Goal: Information Seeking & Learning: Learn about a topic

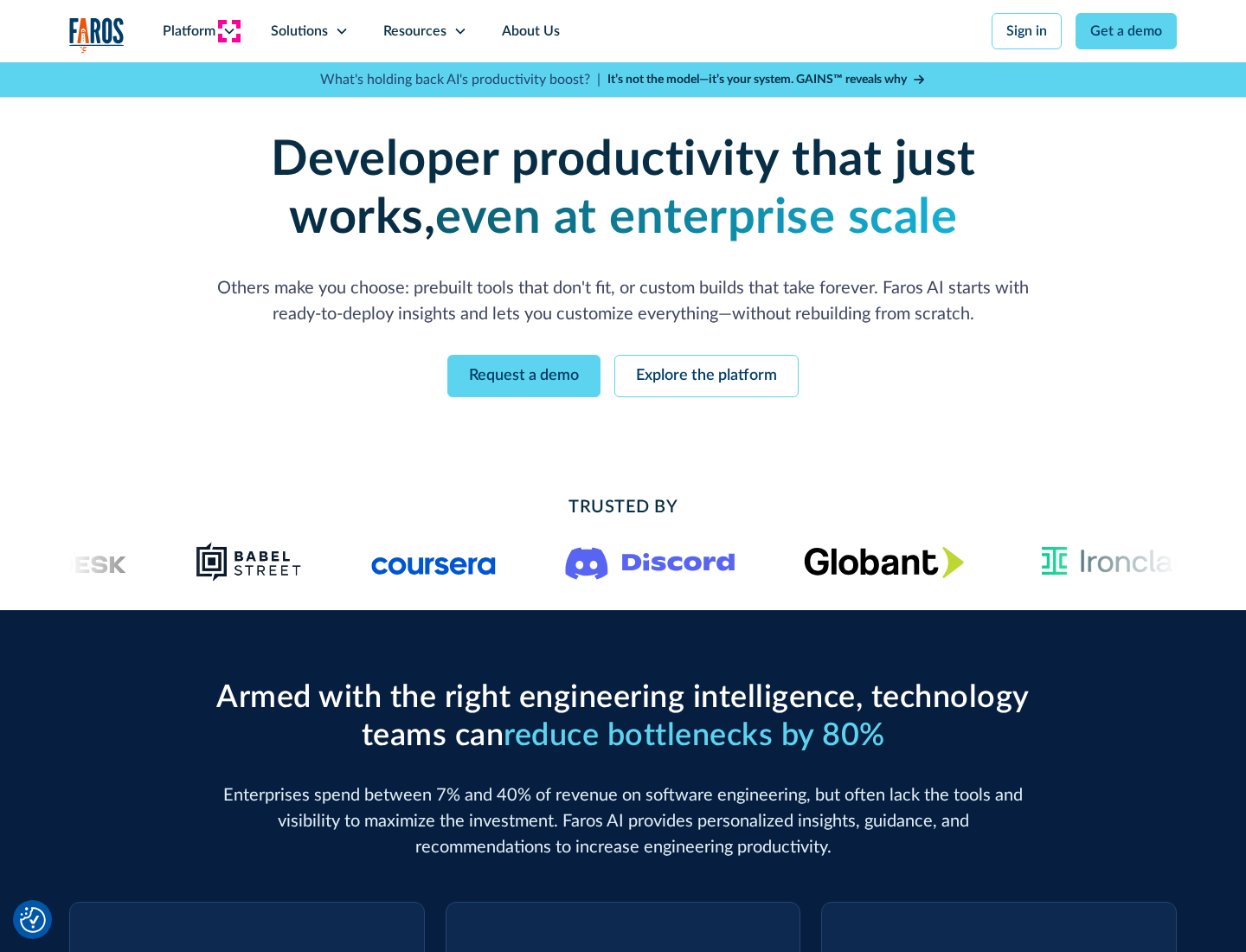
click at [229, 31] on icon at bounding box center [230, 31] width 14 height 14
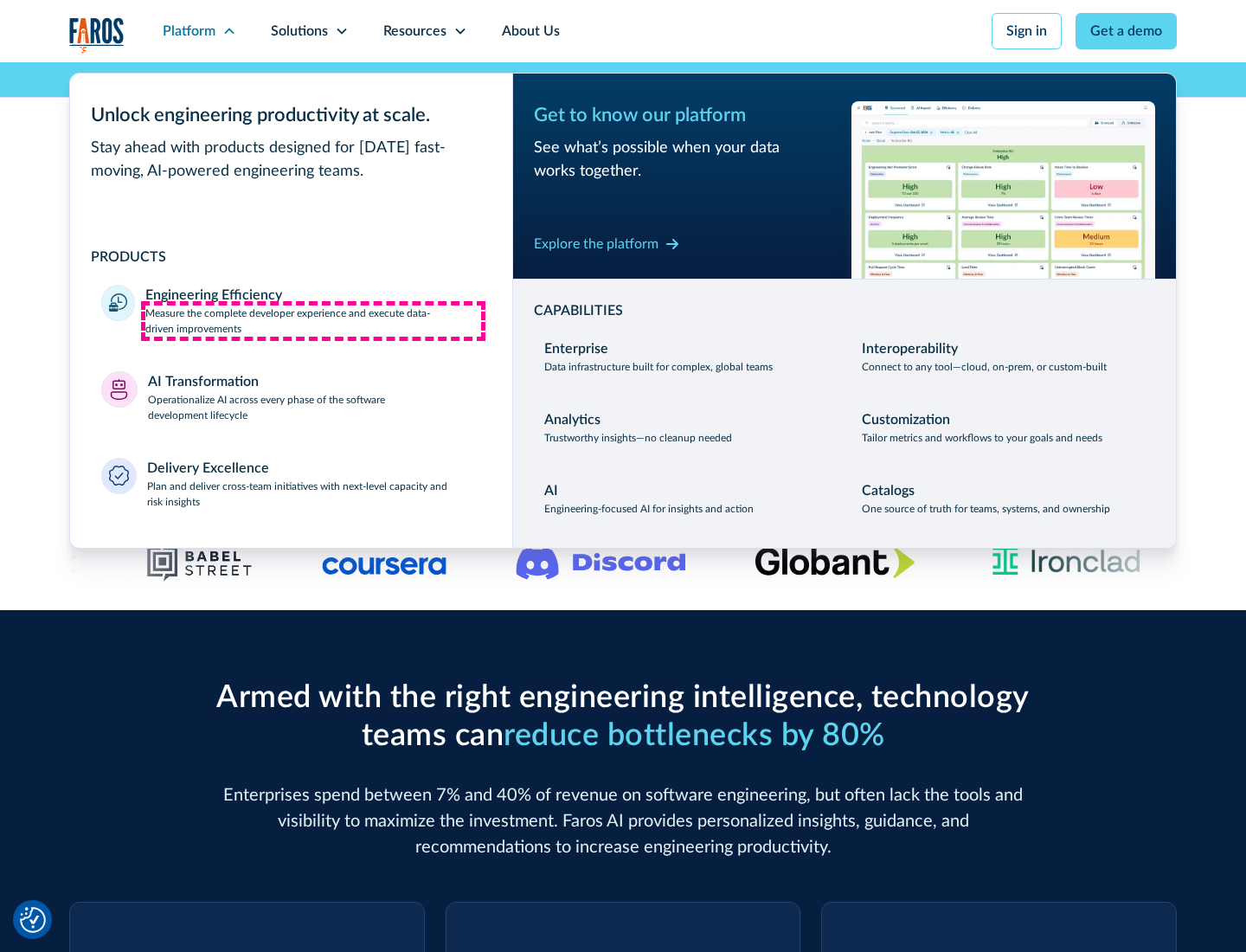
click at [314, 321] on p "Measure the complete developer experience and execute data-driven improvements" at bounding box center [313, 321] width 336 height 31
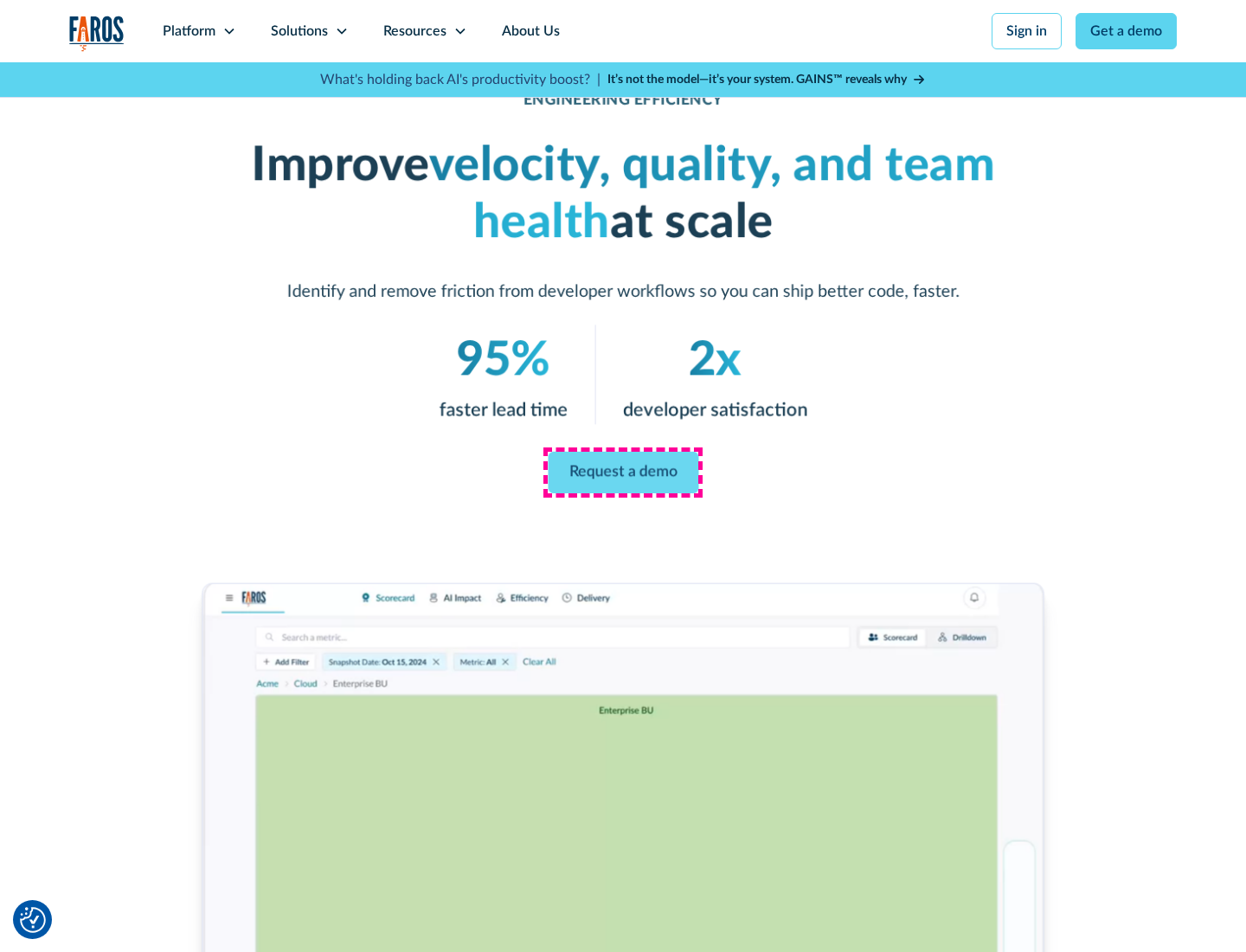
click at [623, 473] on link "Request a demo" at bounding box center [623, 472] width 151 height 42
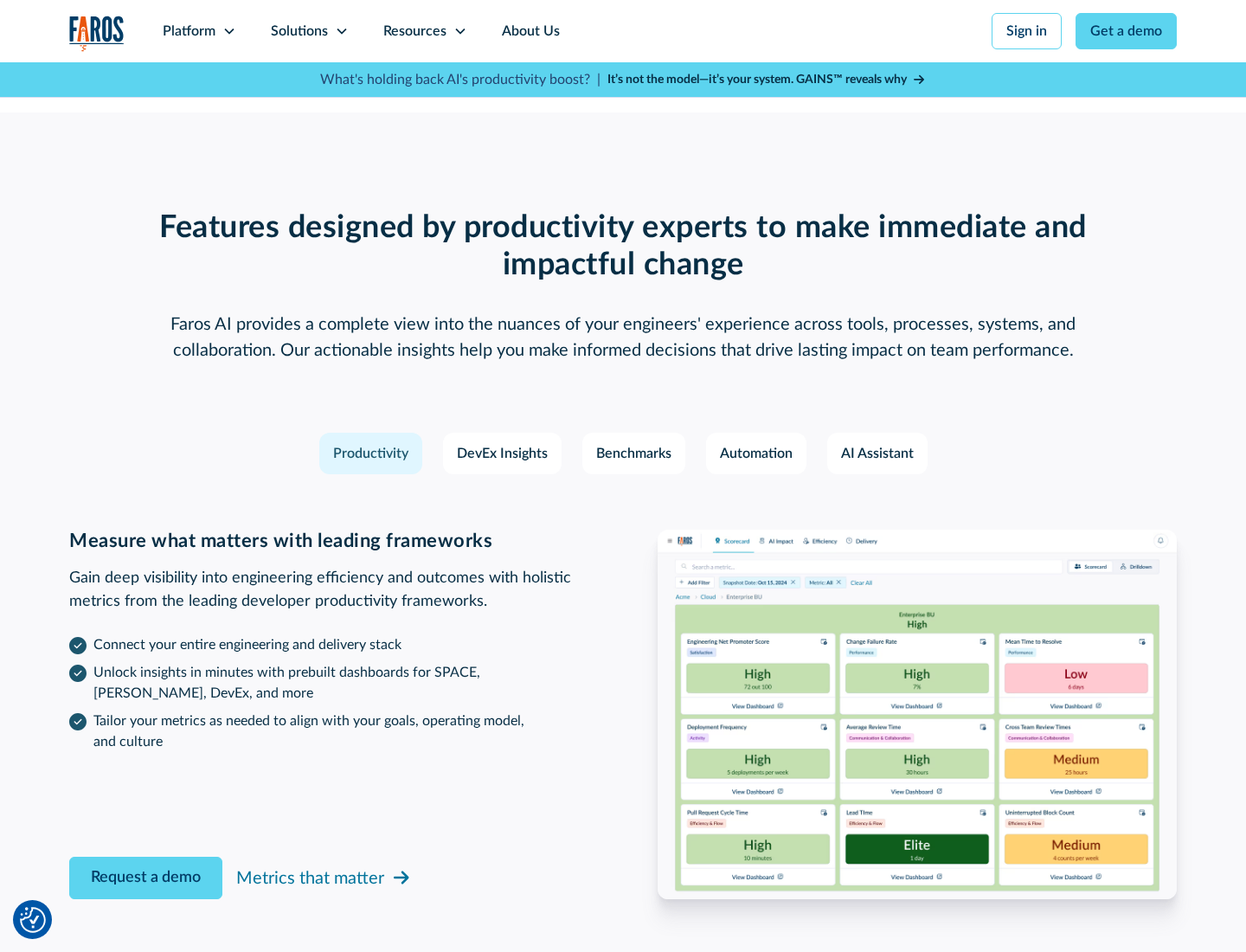
click at [229, 31] on icon at bounding box center [230, 31] width 14 height 14
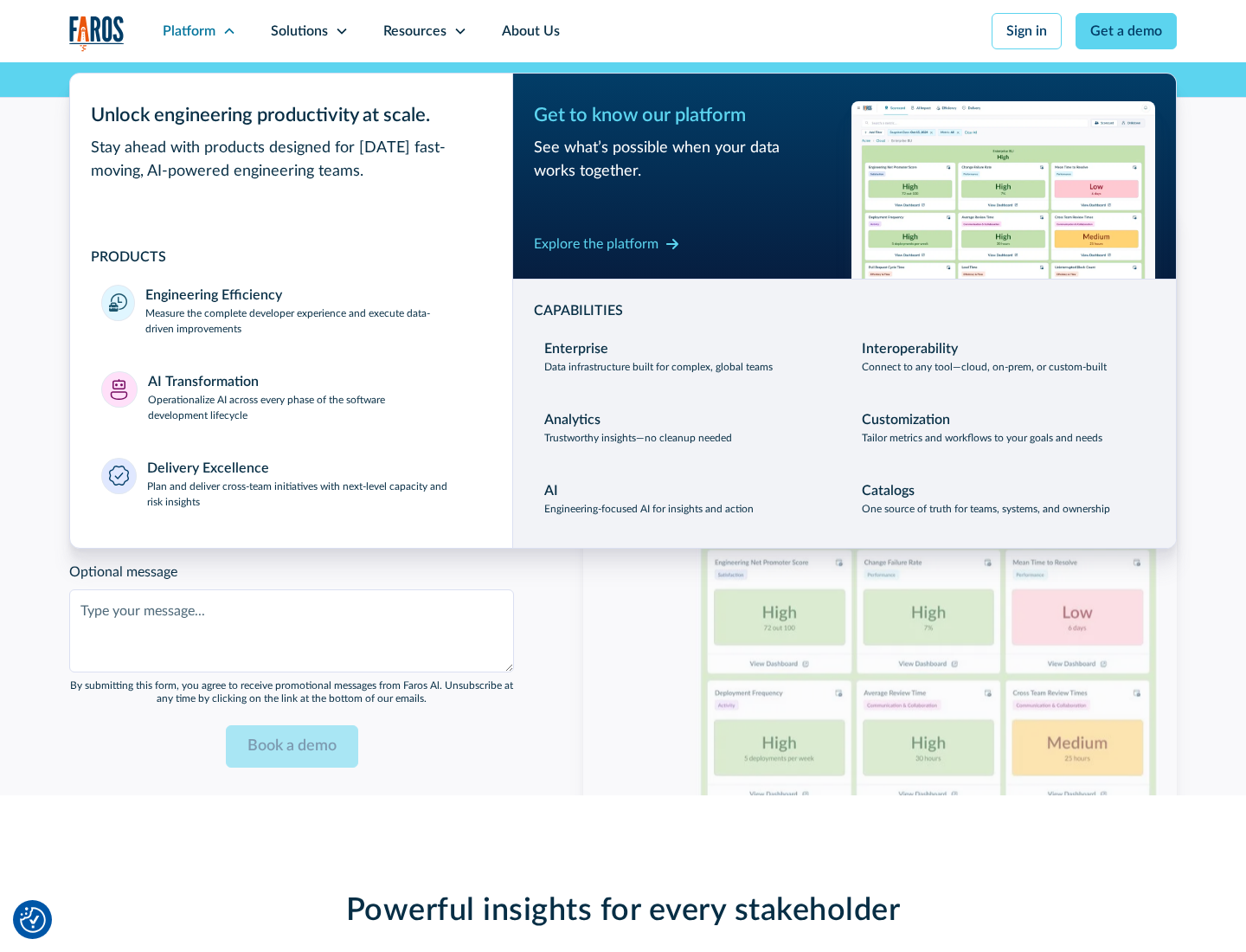
scroll to position [3796, 0]
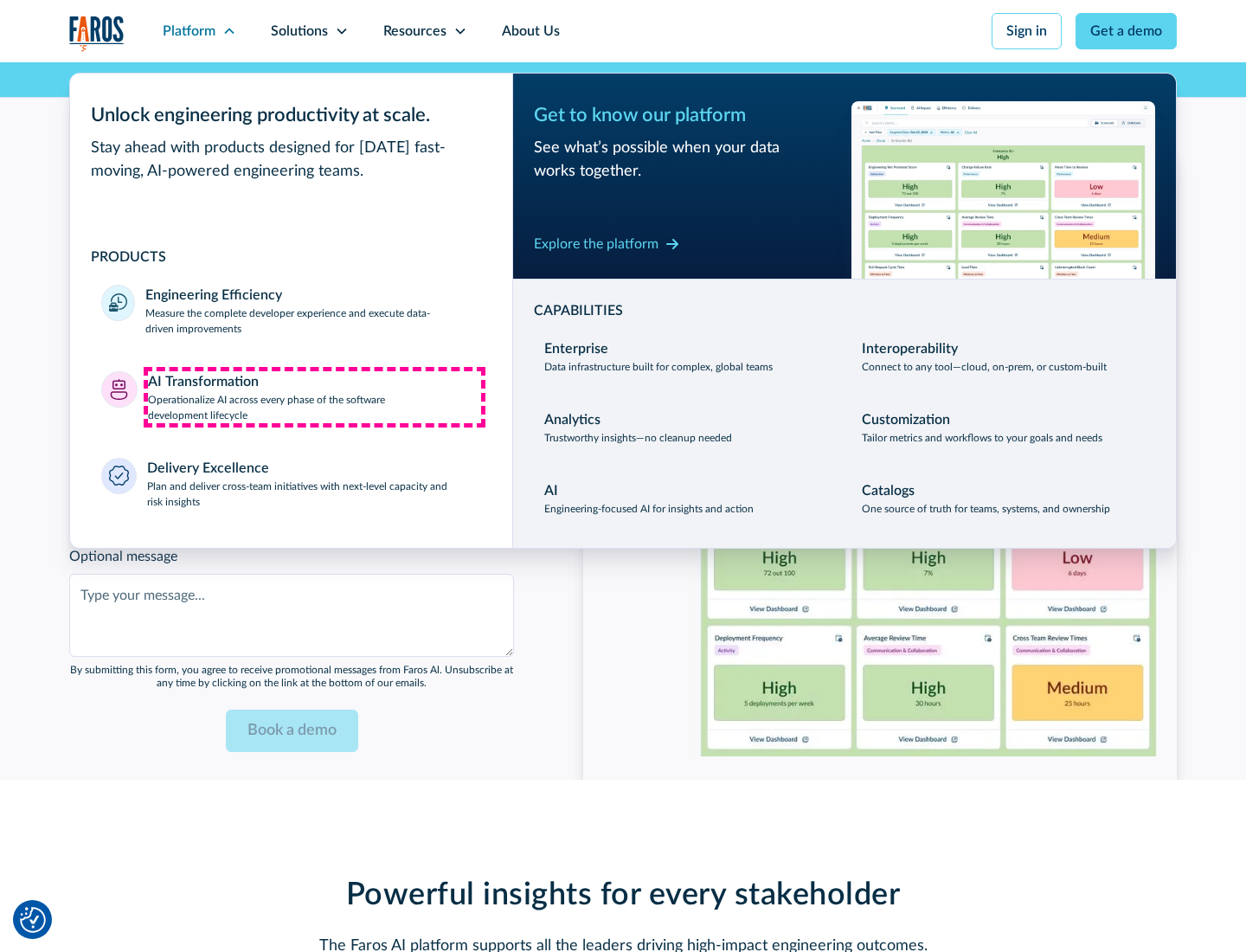
click at [314, 396] on p "Operationalize AI across every phase of the software development lifecycle" at bounding box center [314, 407] width 334 height 31
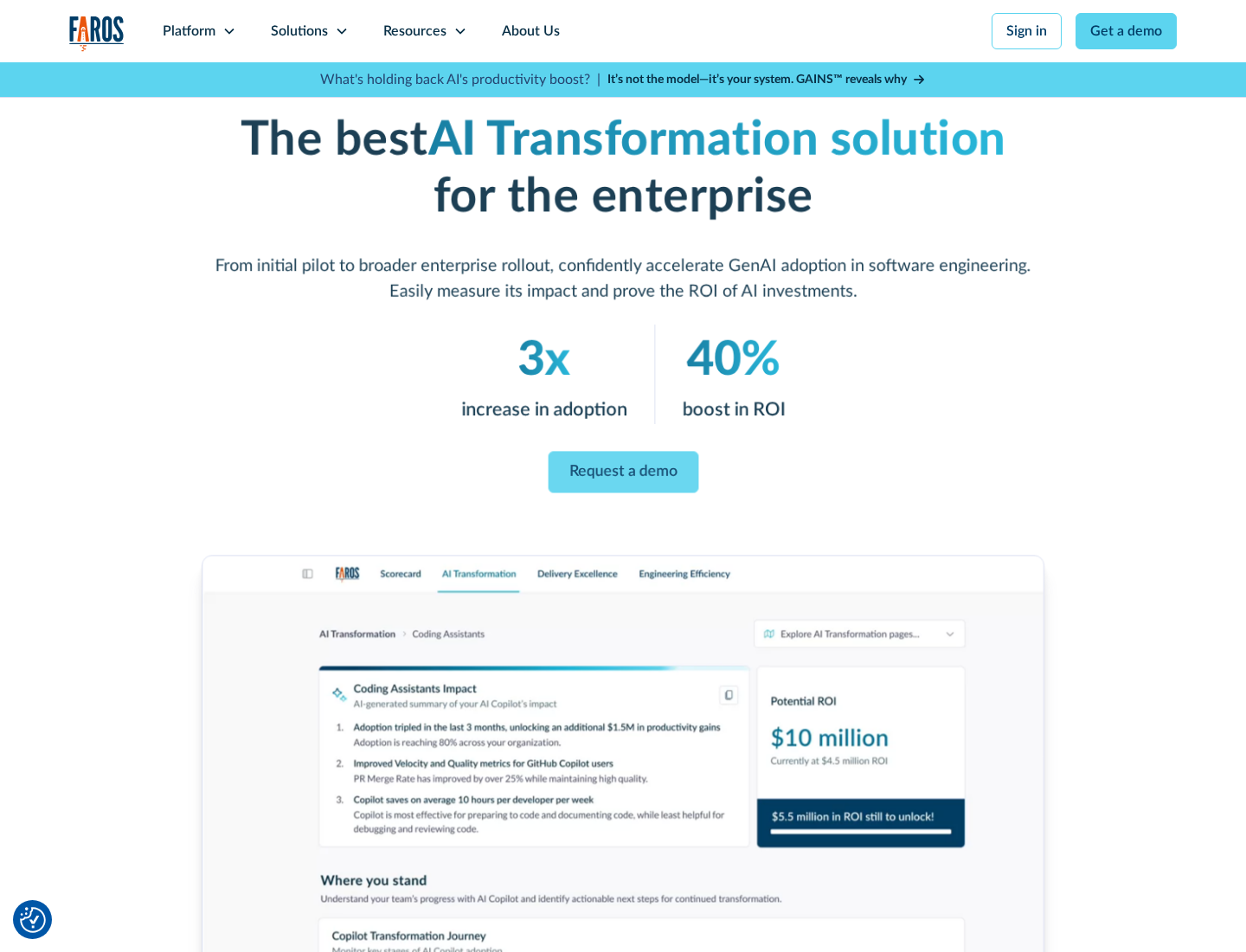
click at [623, 470] on link "Request a demo" at bounding box center [623, 472] width 151 height 42
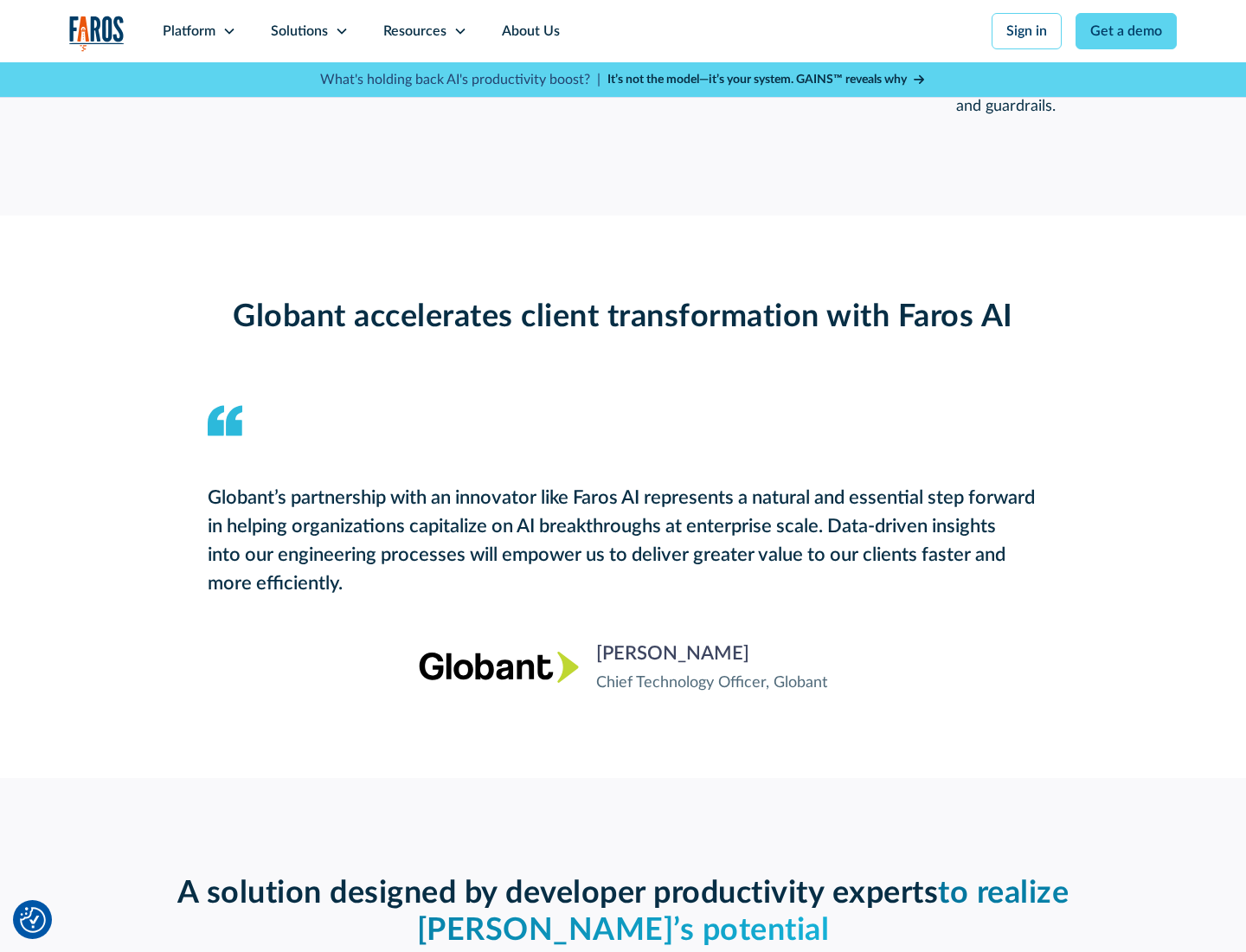
click at [200, 31] on div "Platform" at bounding box center [189, 30] width 53 height 20
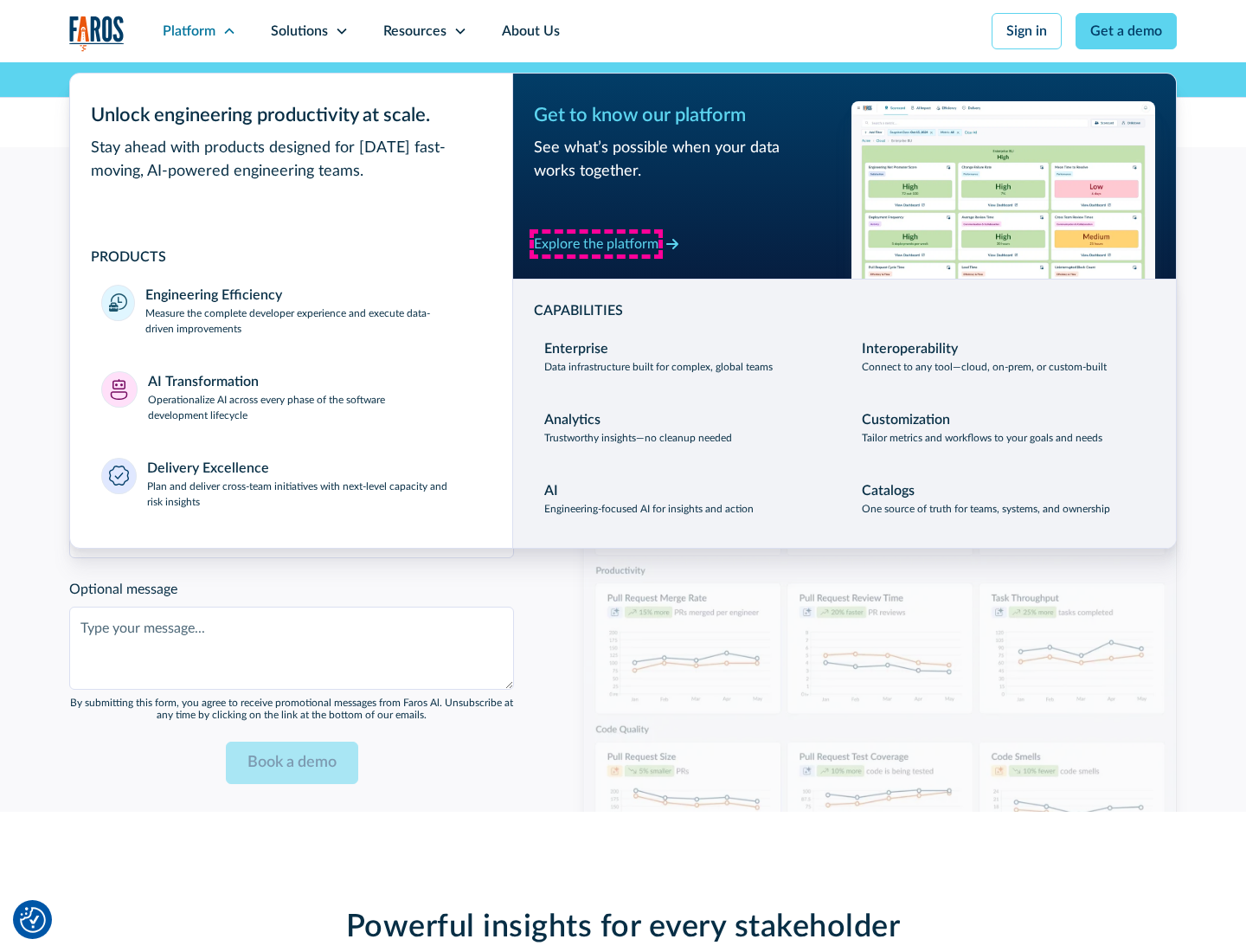
scroll to position [4209, 0]
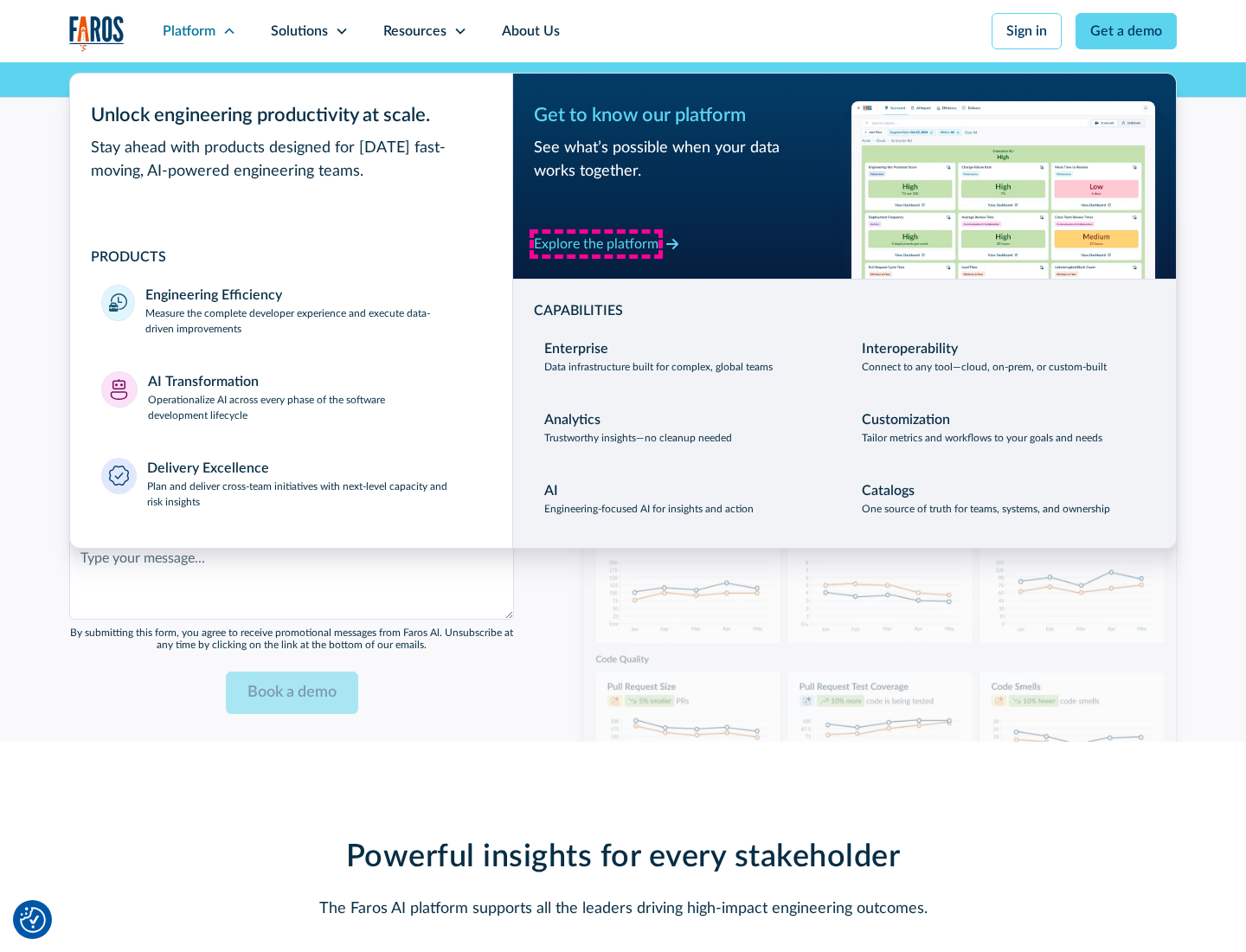
click at [597, 243] on div "Explore the platform" at bounding box center [597, 243] width 125 height 20
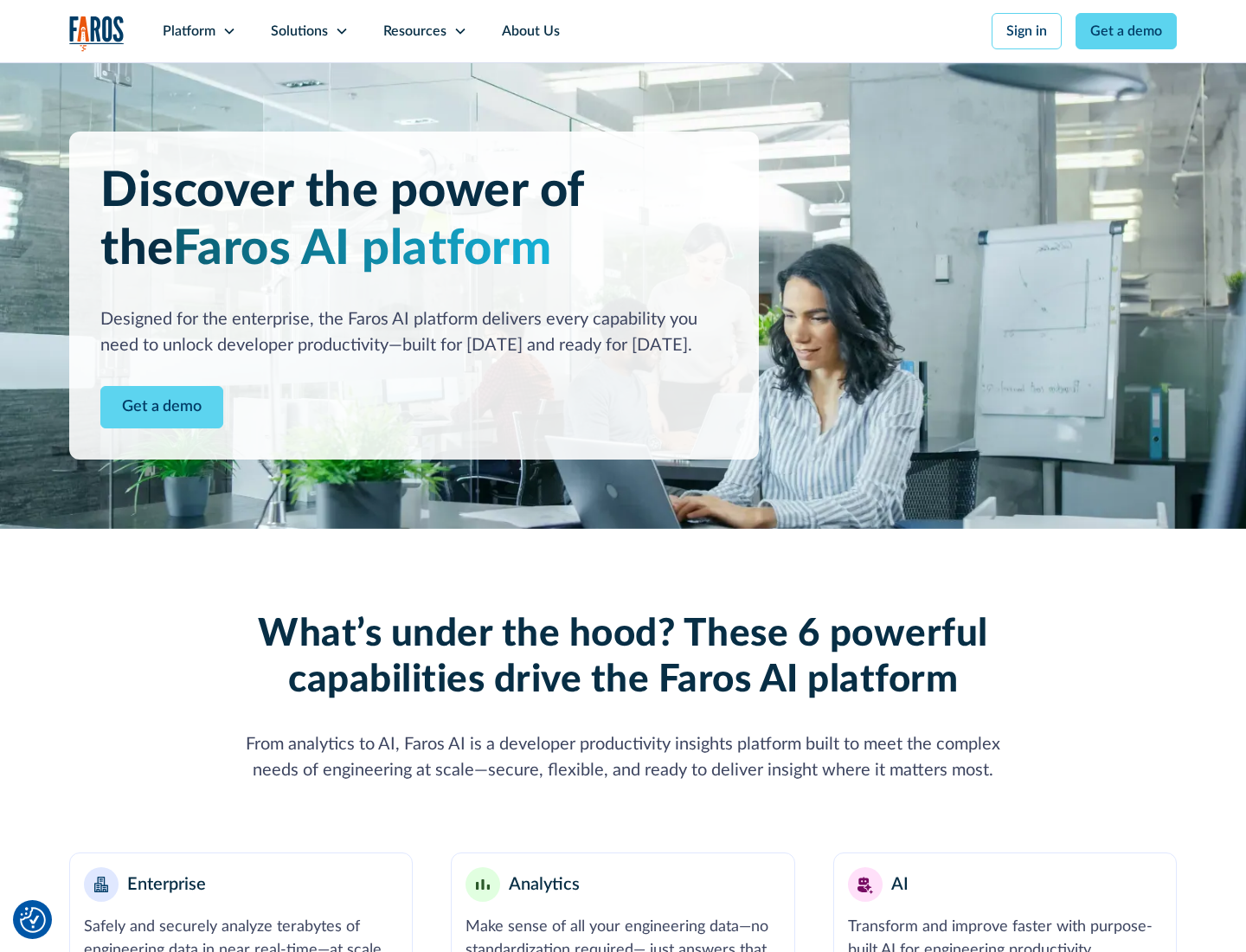
click at [162, 407] on link "Get a demo" at bounding box center [162, 407] width 123 height 43
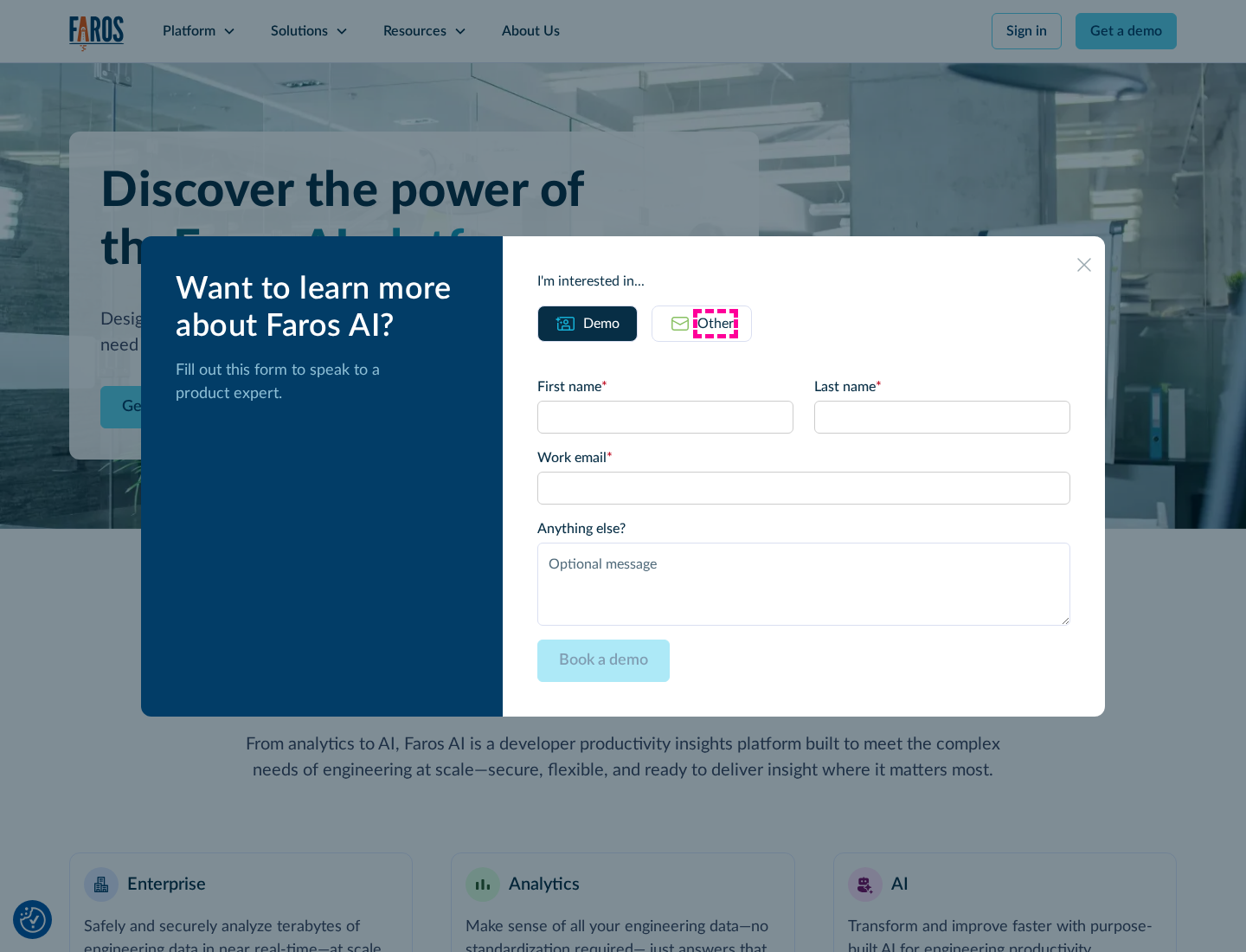
click at [716, 322] on div "Other" at bounding box center [715, 323] width 37 height 20
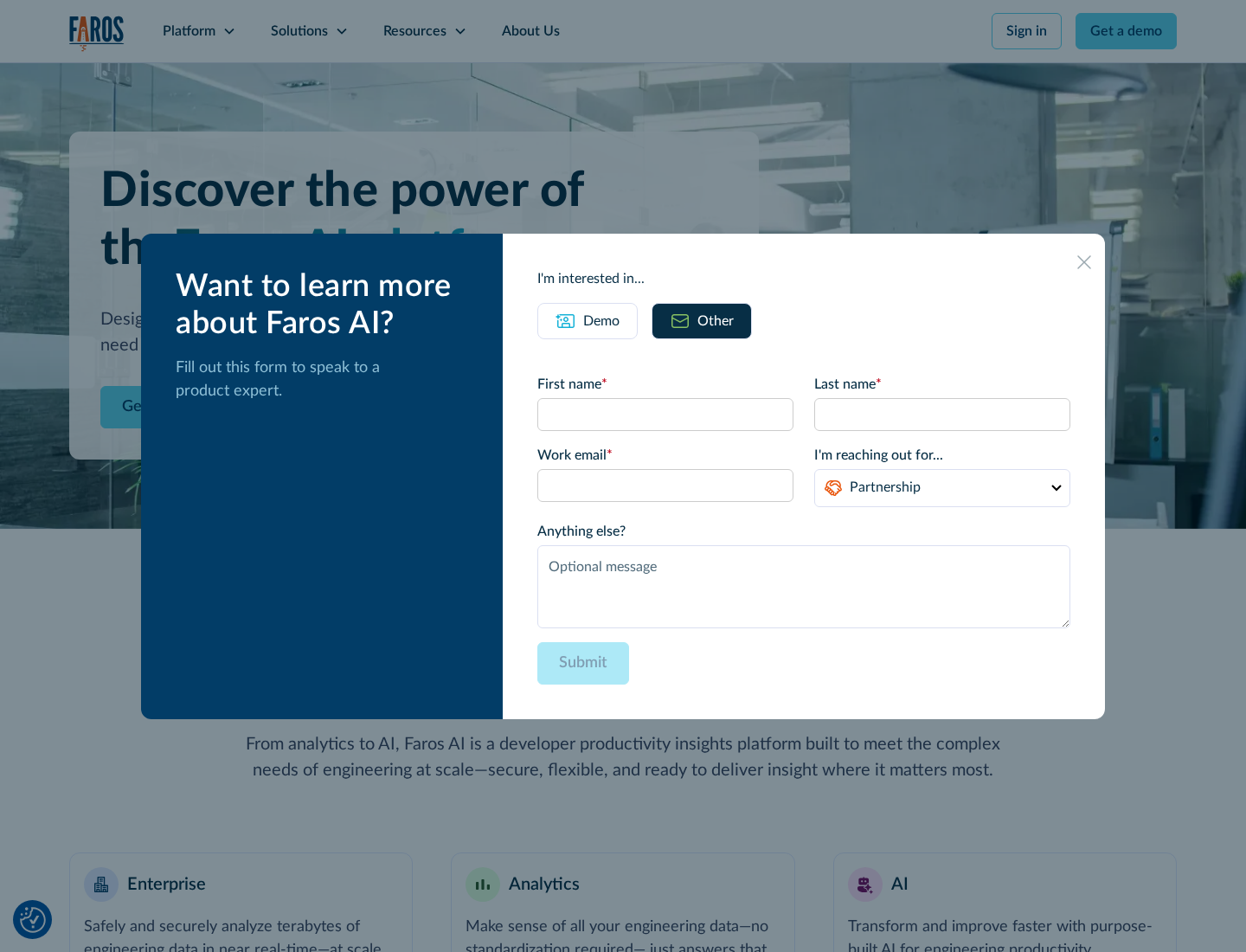
click at [601, 321] on div "Demo" at bounding box center [601, 321] width 37 height 20
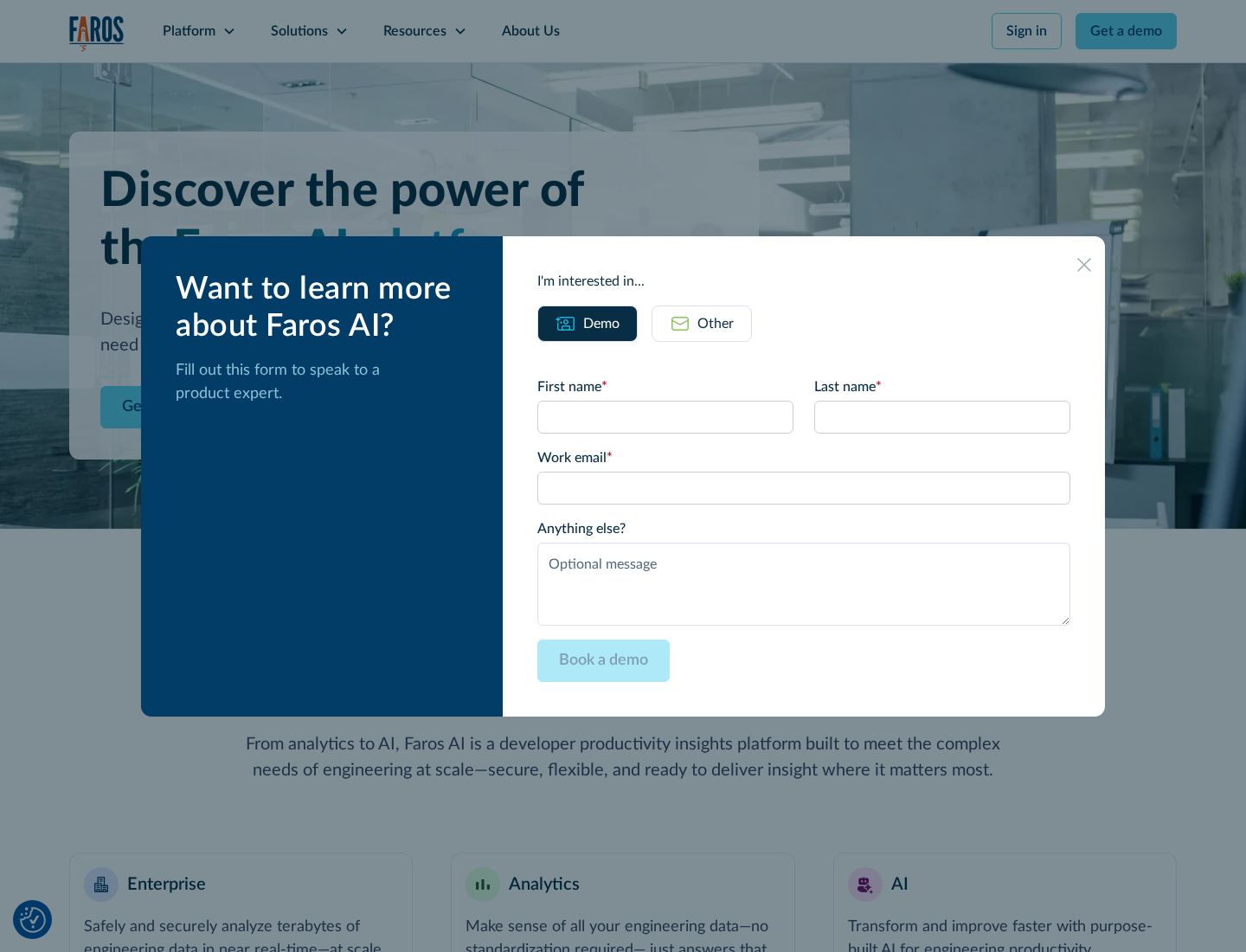
click at [1085, 264] on icon at bounding box center [1085, 265] width 14 height 14
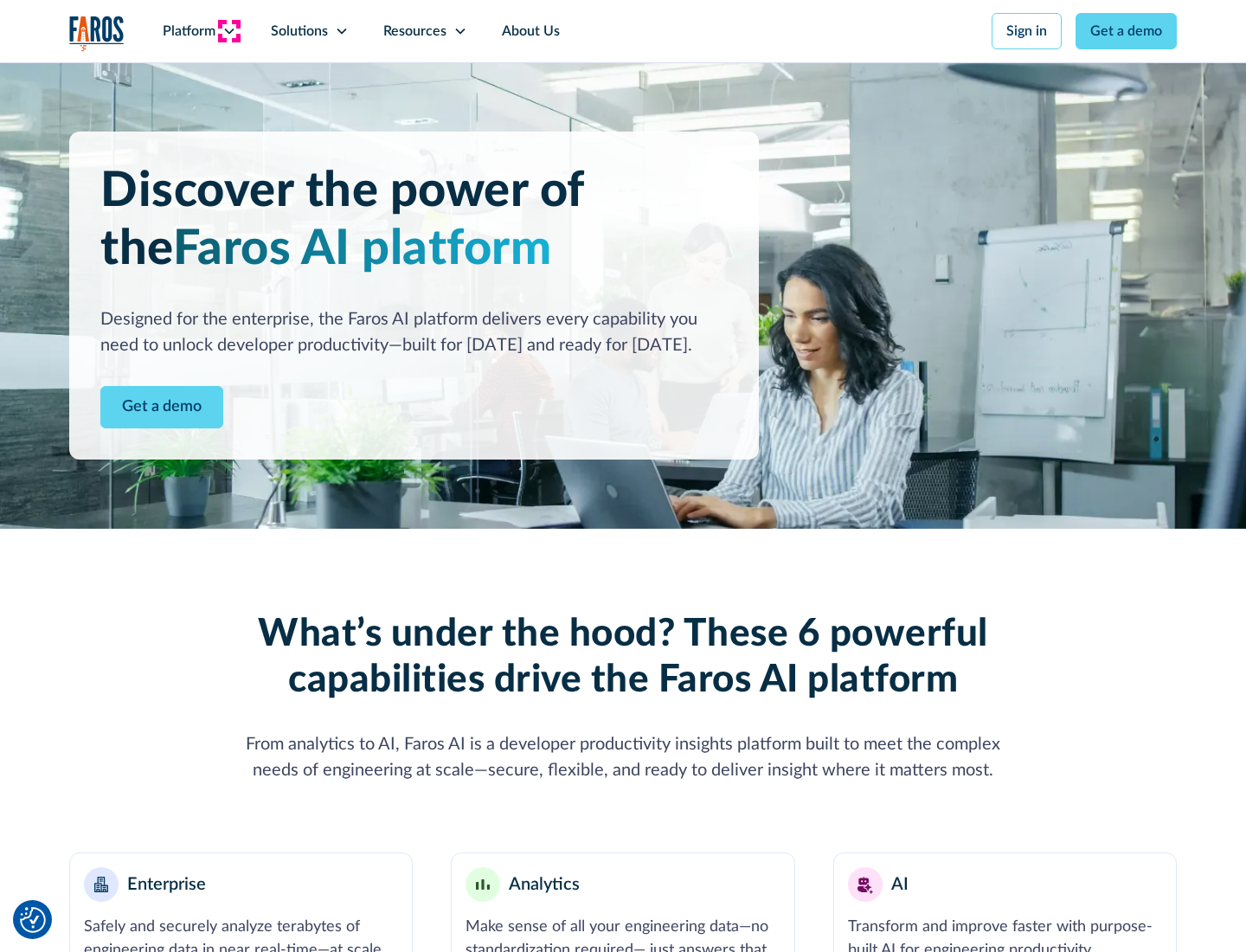
click at [229, 31] on icon at bounding box center [230, 31] width 14 height 14
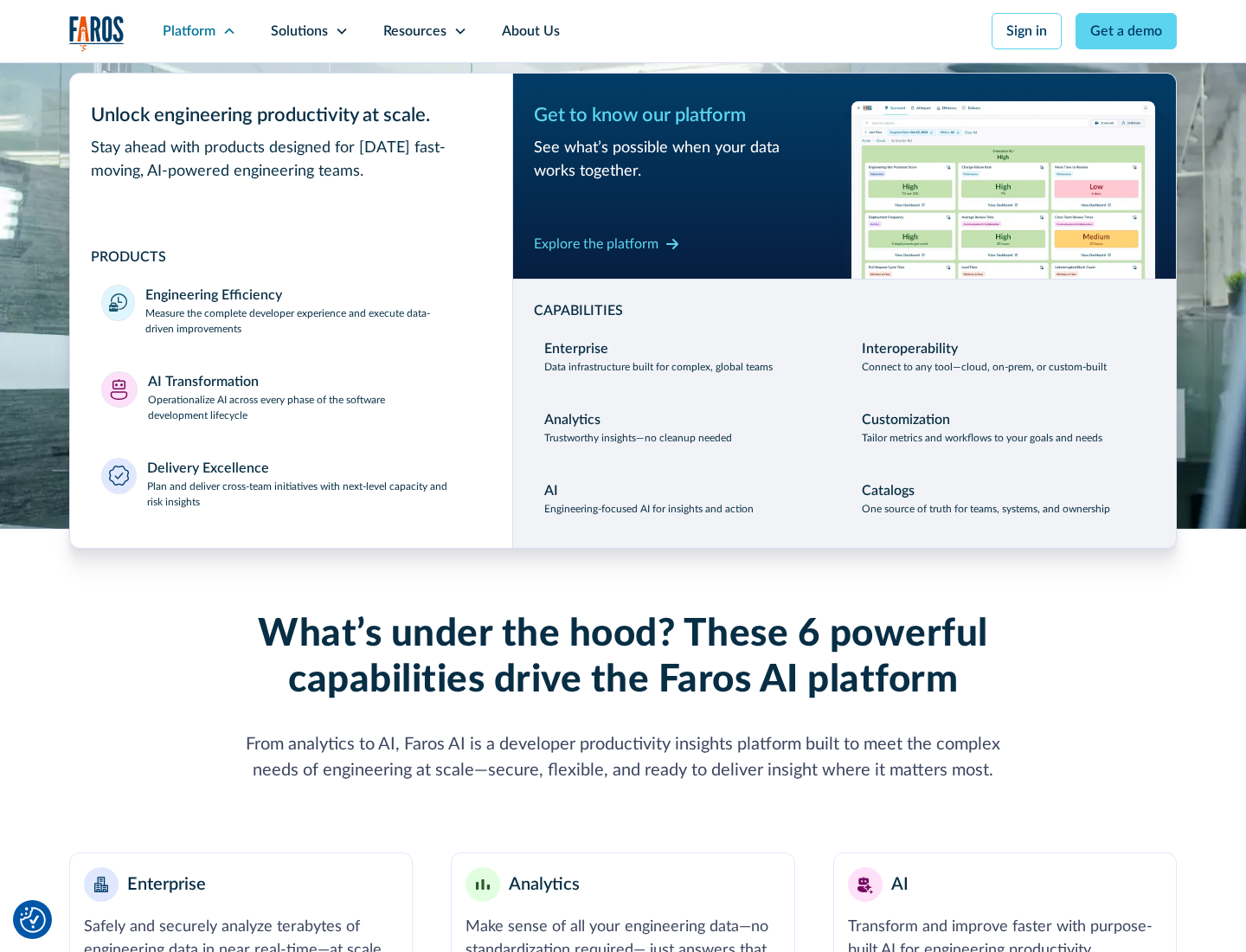
click at [314, 493] on p "Plan and deliver cross-team initiatives with next-level capacity and risk insig…" at bounding box center [314, 493] width 335 height 31
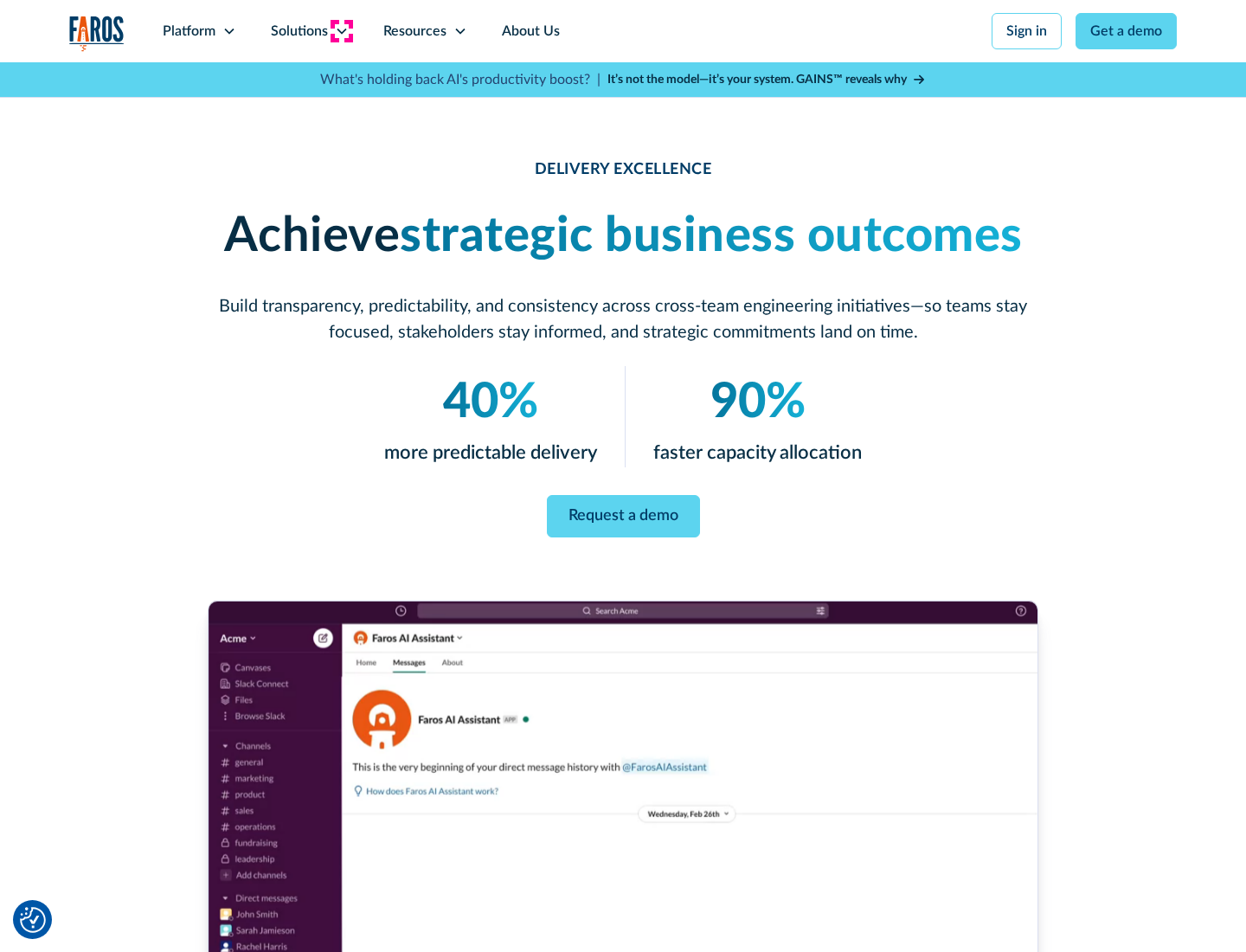
click at [341, 31] on icon at bounding box center [342, 31] width 14 height 14
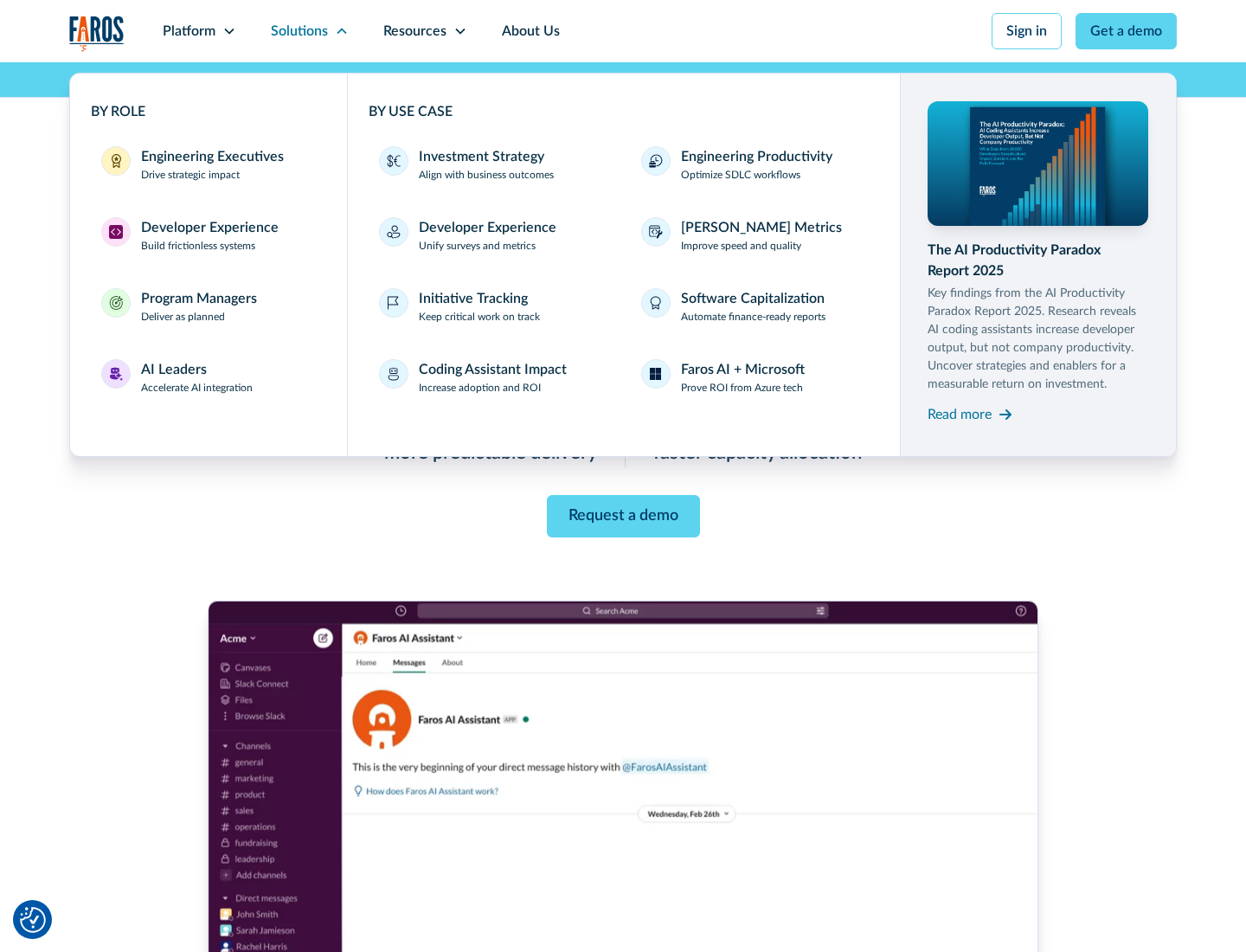
click at [208, 165] on div "Engineering Executives" at bounding box center [212, 156] width 143 height 20
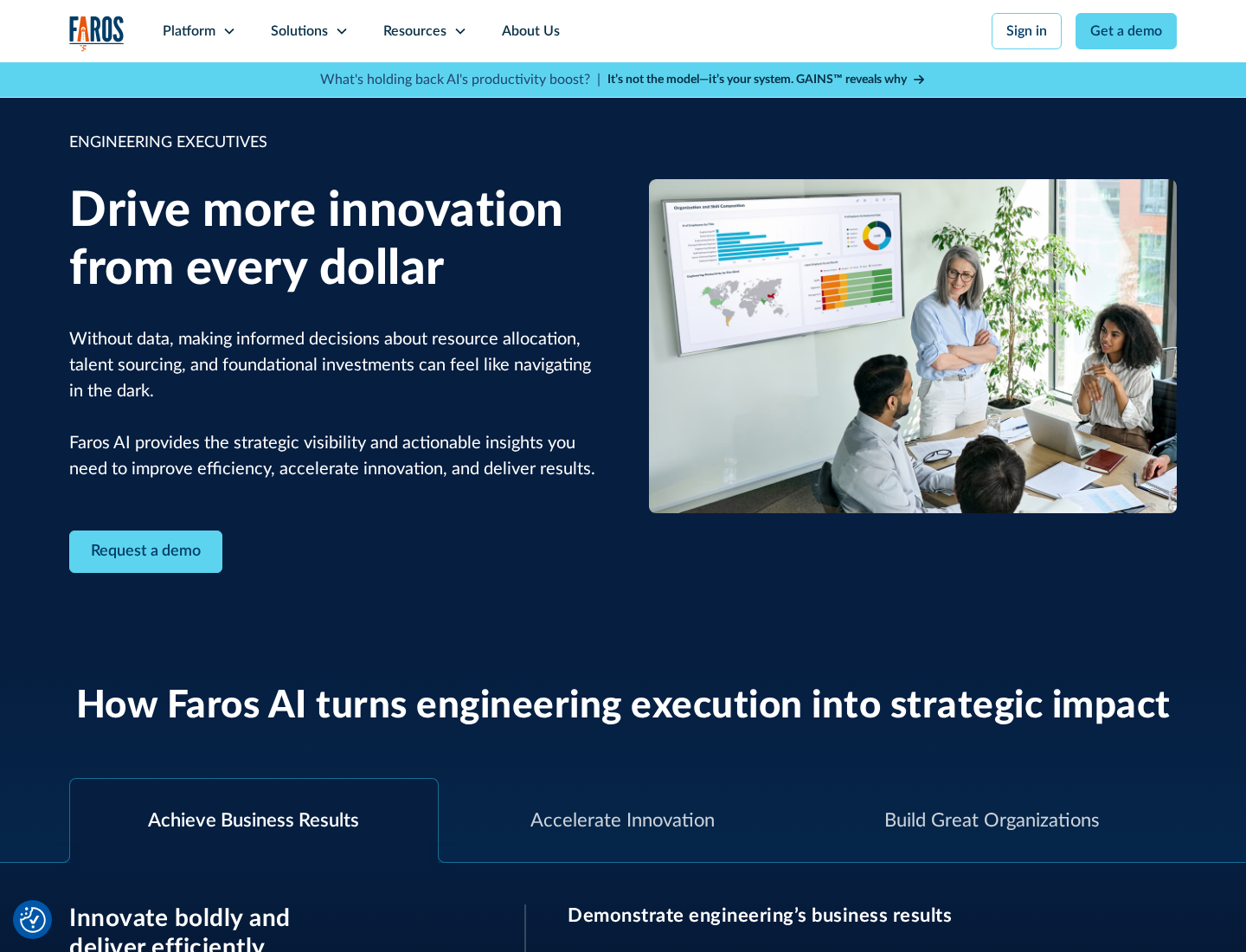
click at [341, 31] on icon at bounding box center [342, 31] width 14 height 14
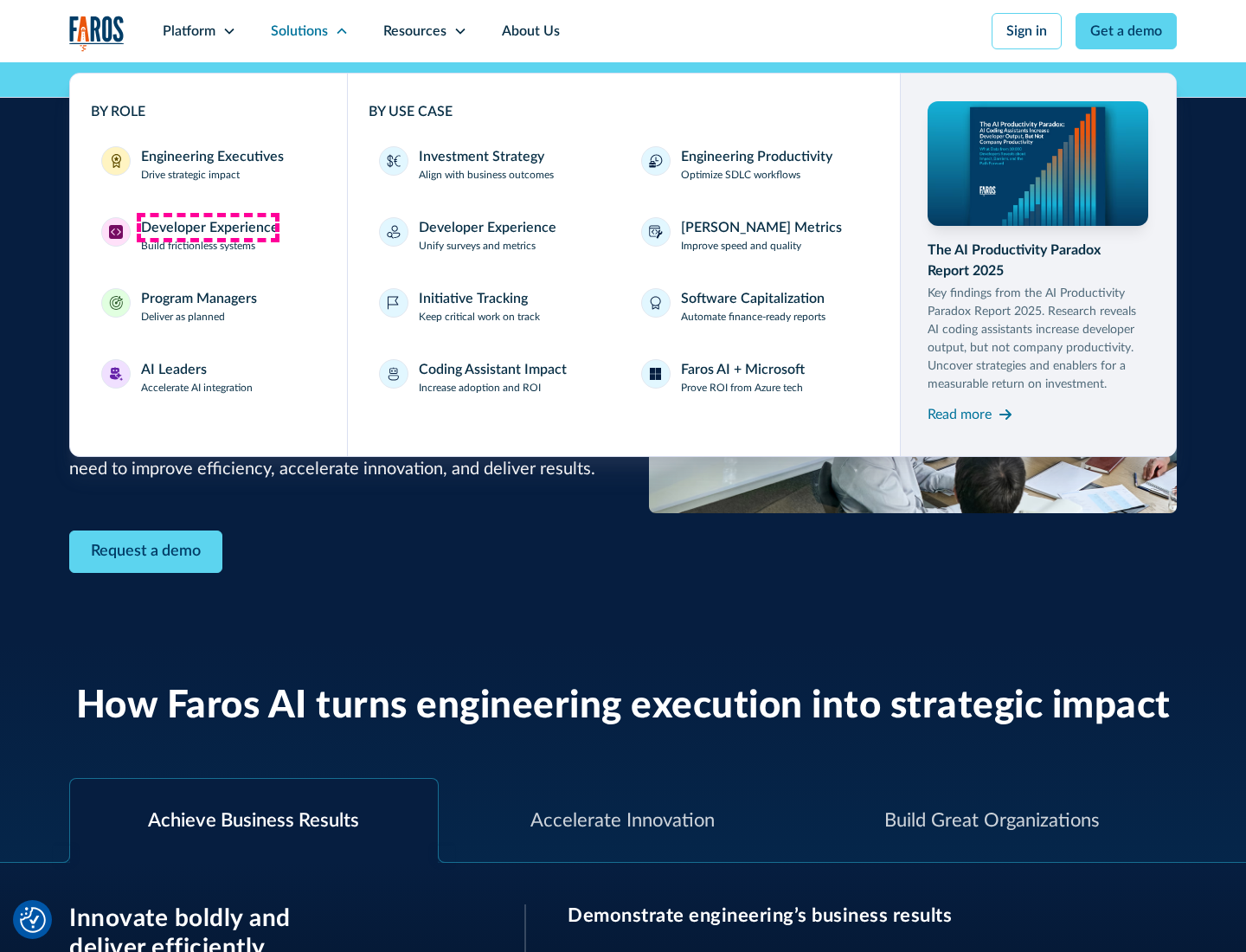
click at [208, 228] on div "Developer Experience" at bounding box center [209, 227] width 138 height 20
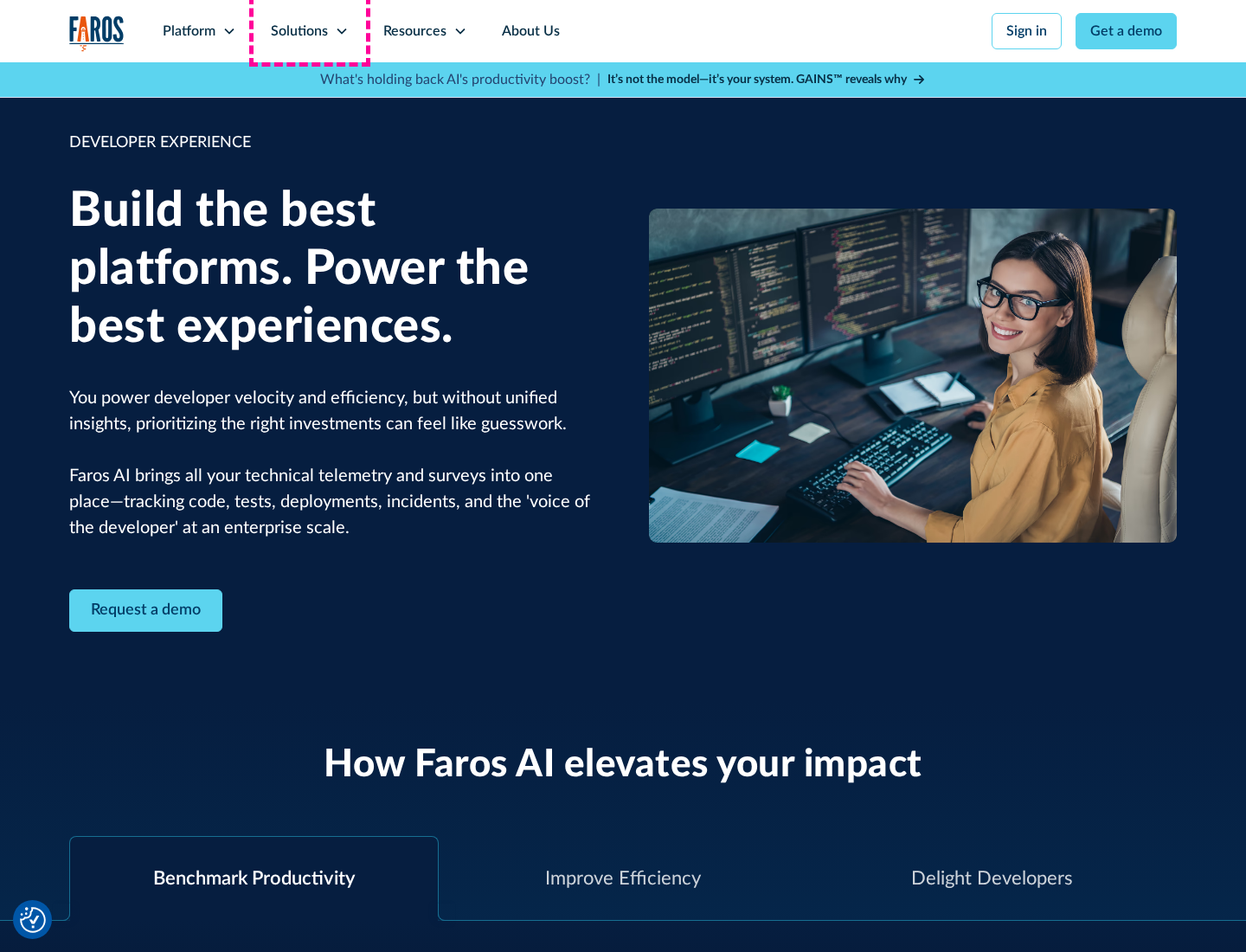
click at [309, 31] on div "Solutions" at bounding box center [299, 30] width 57 height 20
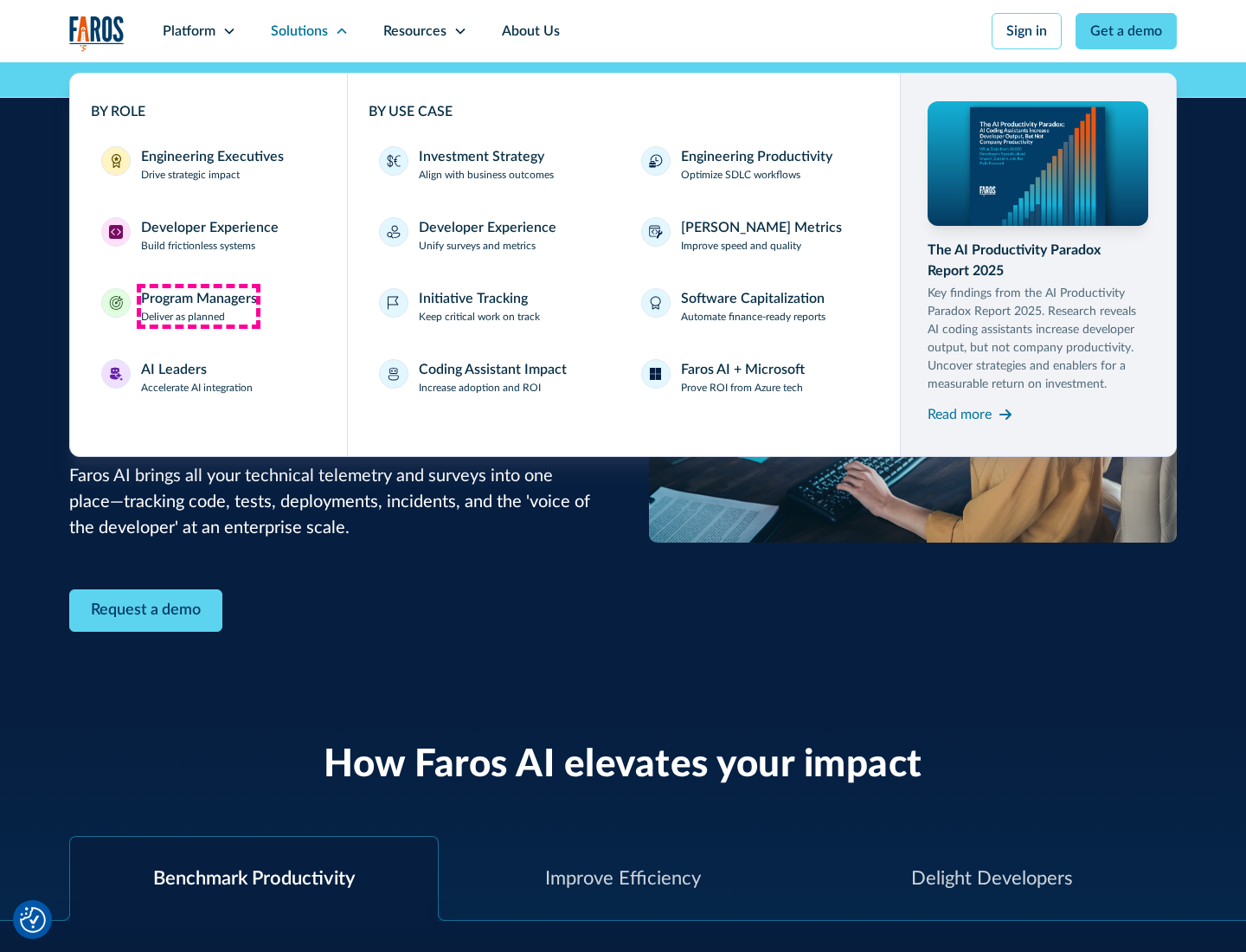
click at [199, 306] on div "Program Managers" at bounding box center [199, 298] width 116 height 20
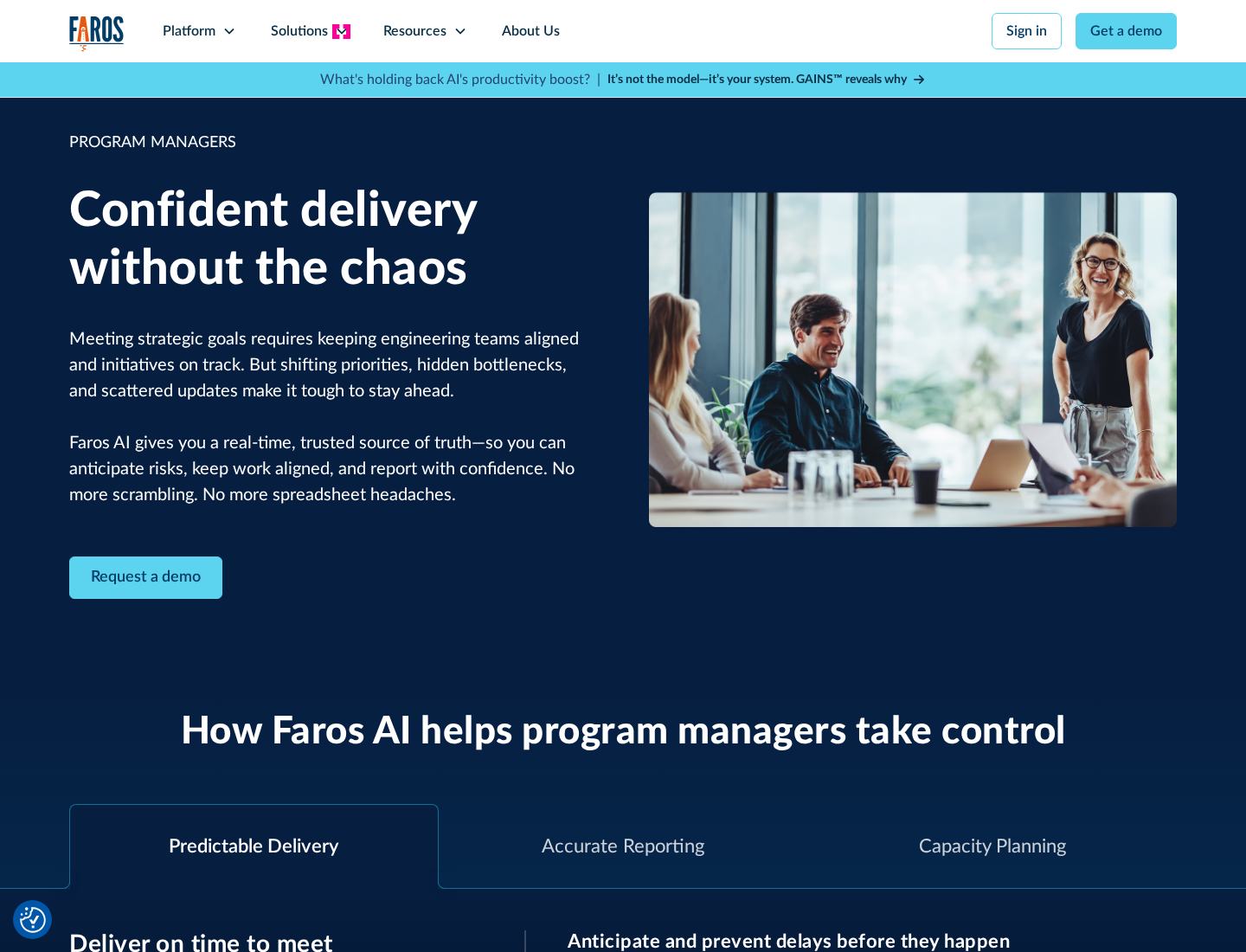
click at [341, 31] on icon at bounding box center [342, 31] width 14 height 14
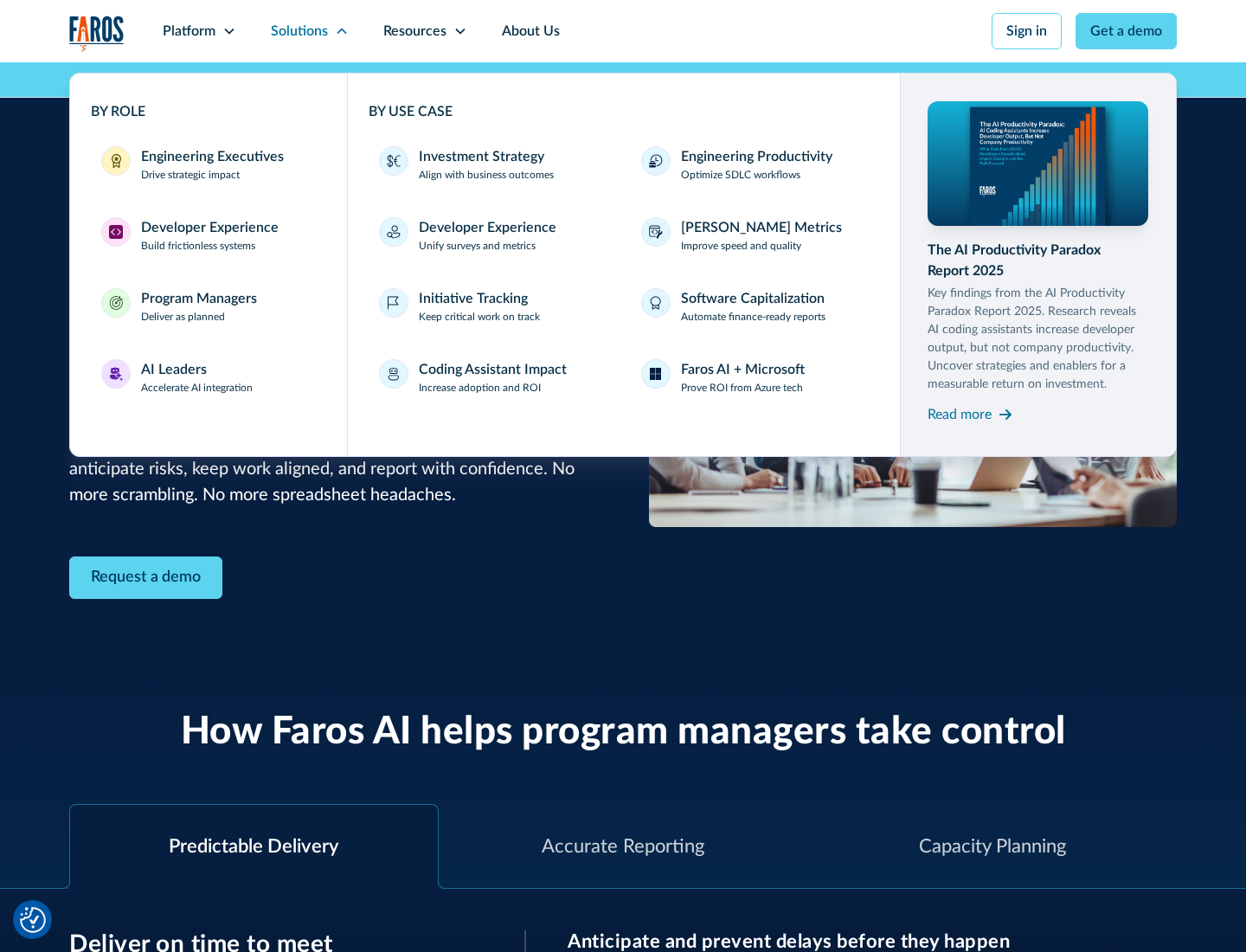
click at [198, 378] on div "AI Leaders" at bounding box center [174, 369] width 66 height 20
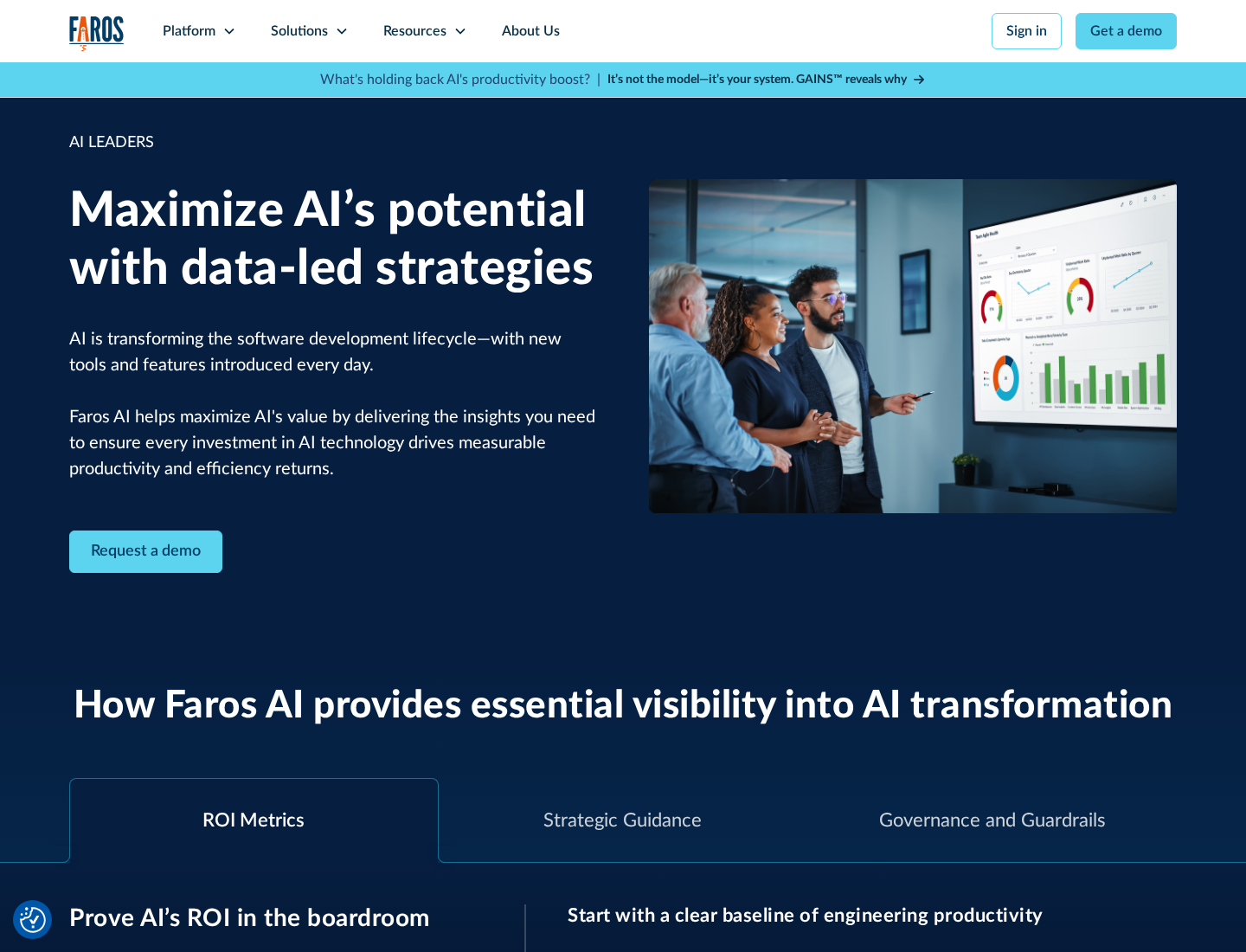
click at [341, 31] on icon at bounding box center [342, 31] width 14 height 14
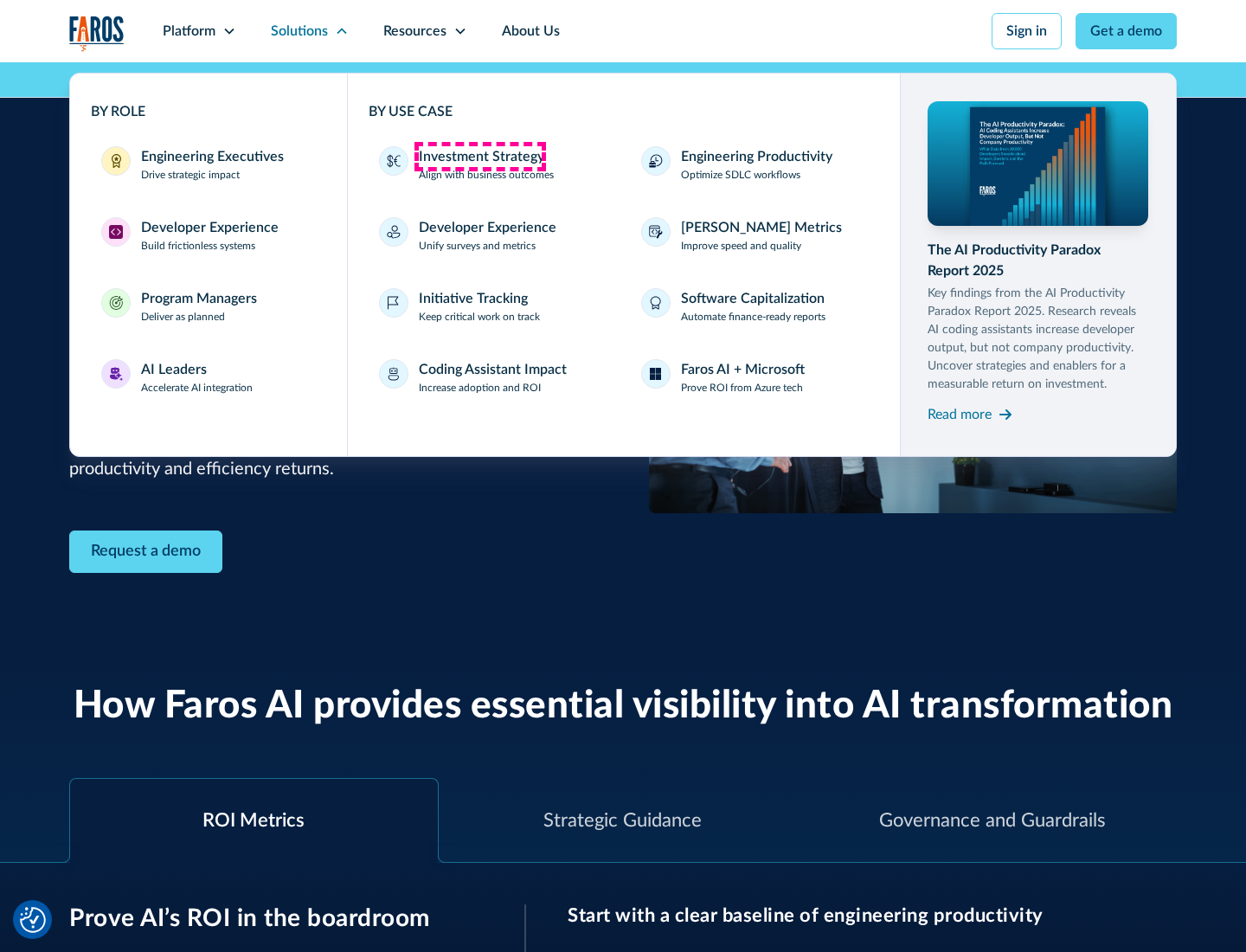
click at [479, 157] on div "Investment Strategy" at bounding box center [481, 156] width 126 height 20
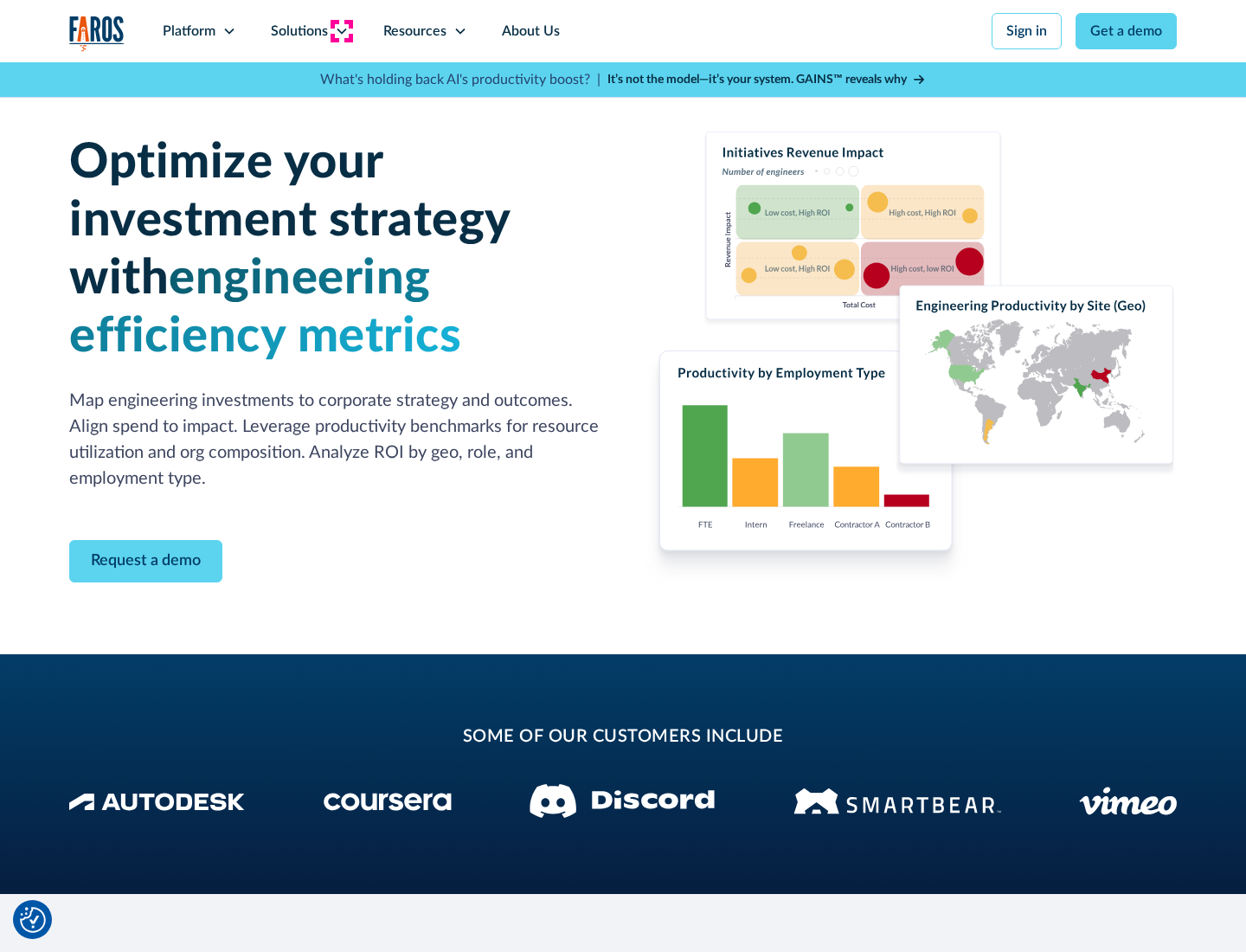
click at [341, 31] on icon at bounding box center [342, 31] width 14 height 14
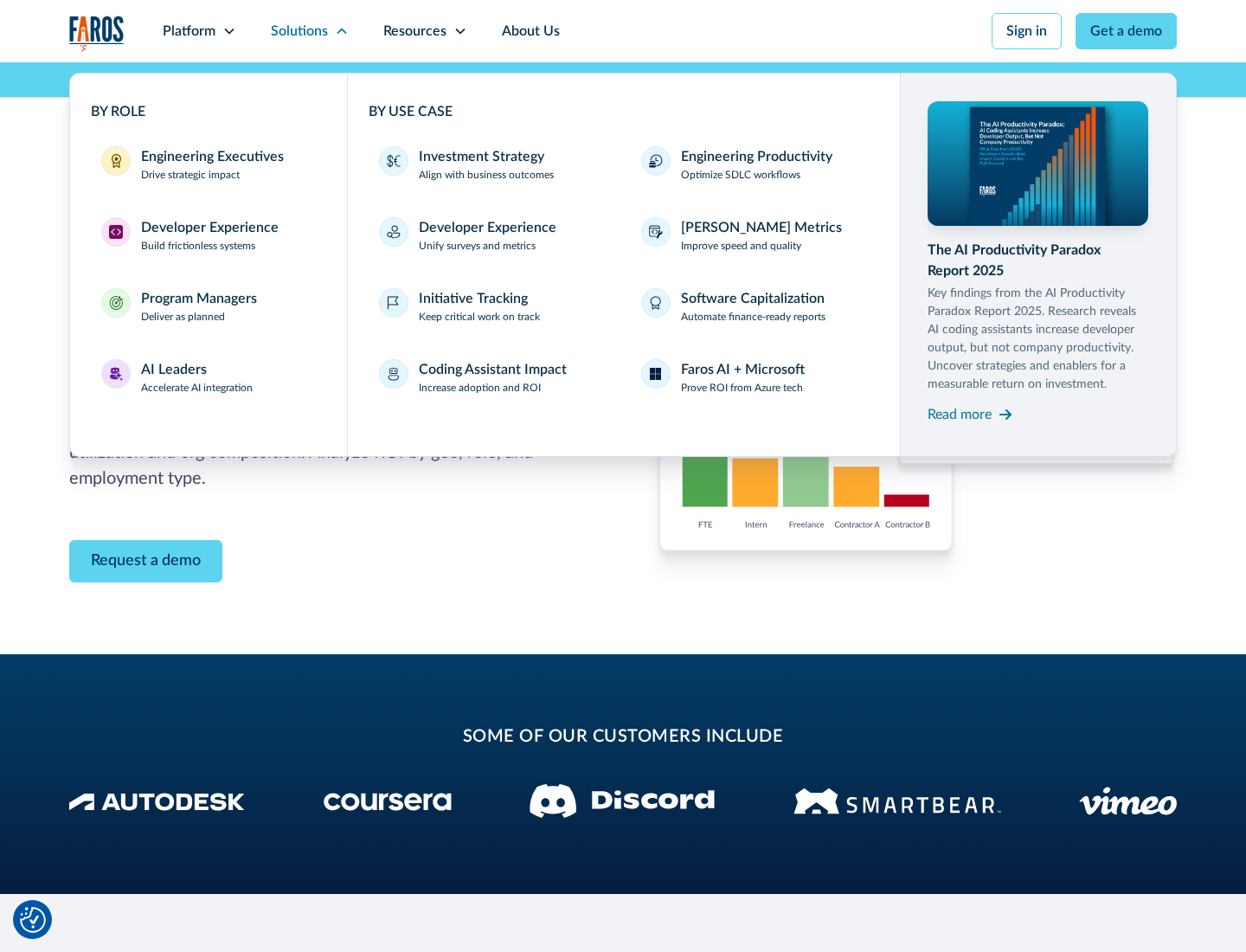
click at [742, 387] on p "Prove ROI from Azure tech" at bounding box center [742, 387] width 122 height 15
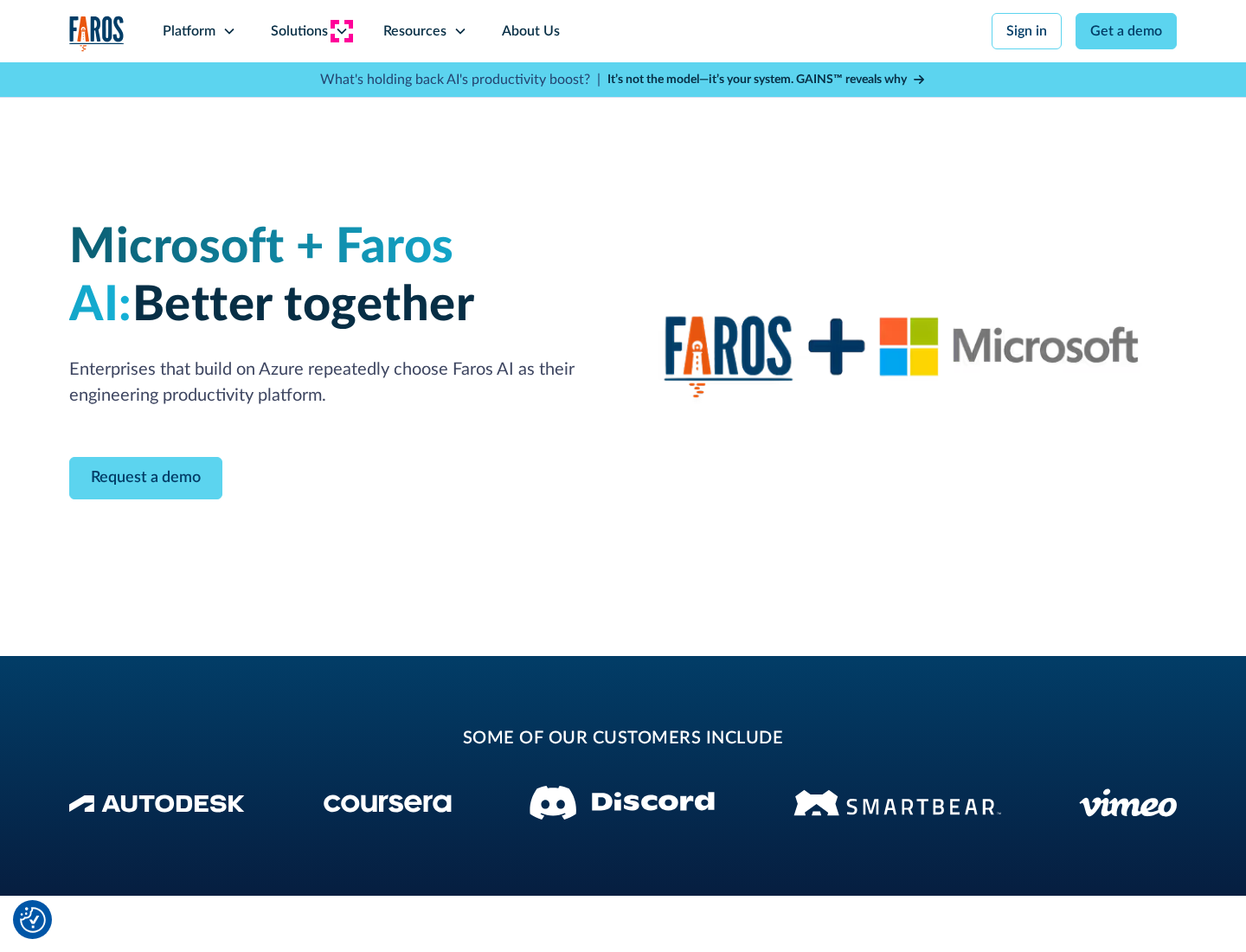
click at [341, 31] on icon at bounding box center [342, 31] width 14 height 14
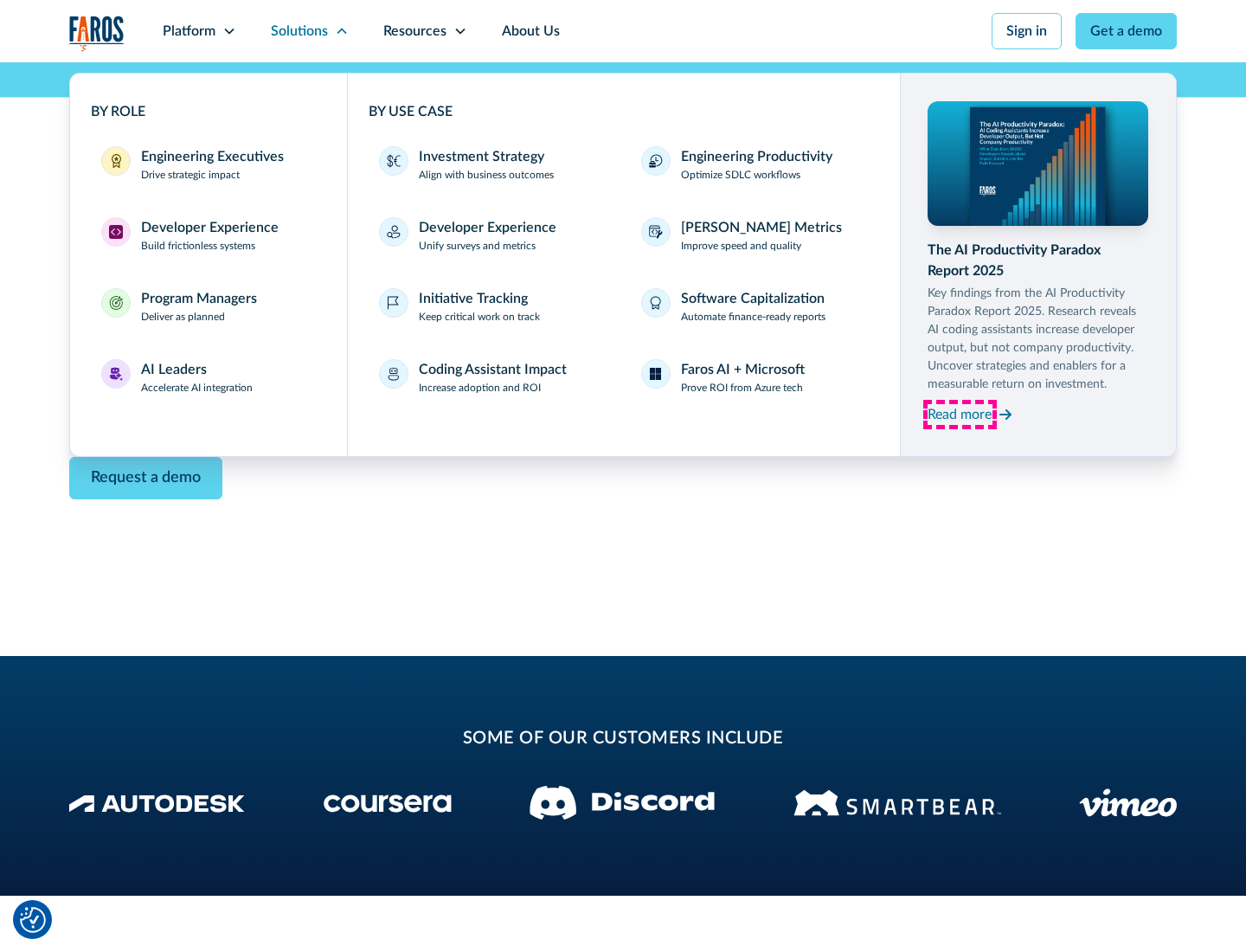
click at [960, 413] on div "Read more" at bounding box center [960, 414] width 64 height 20
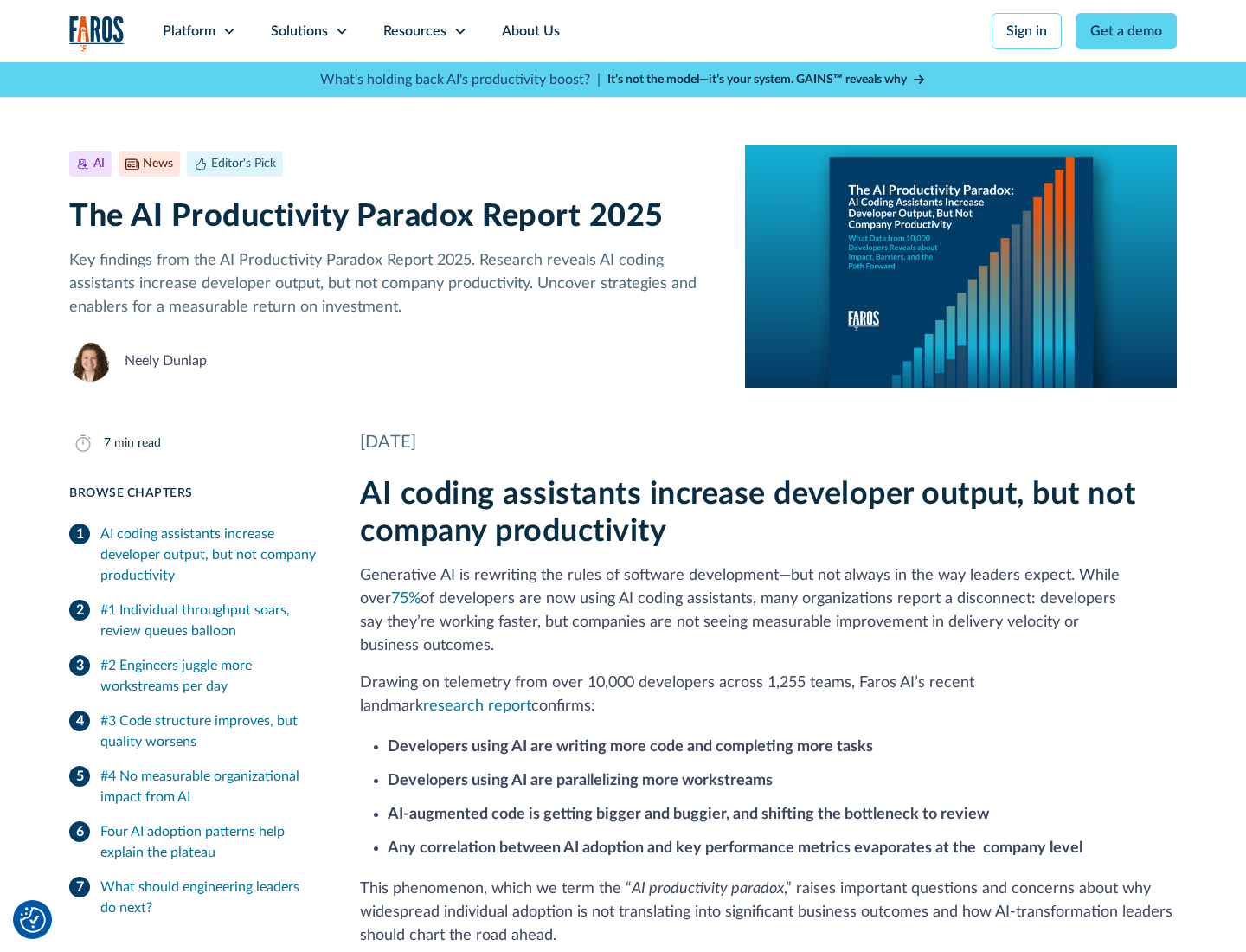
click at [459, 31] on icon at bounding box center [460, 31] width 14 height 14
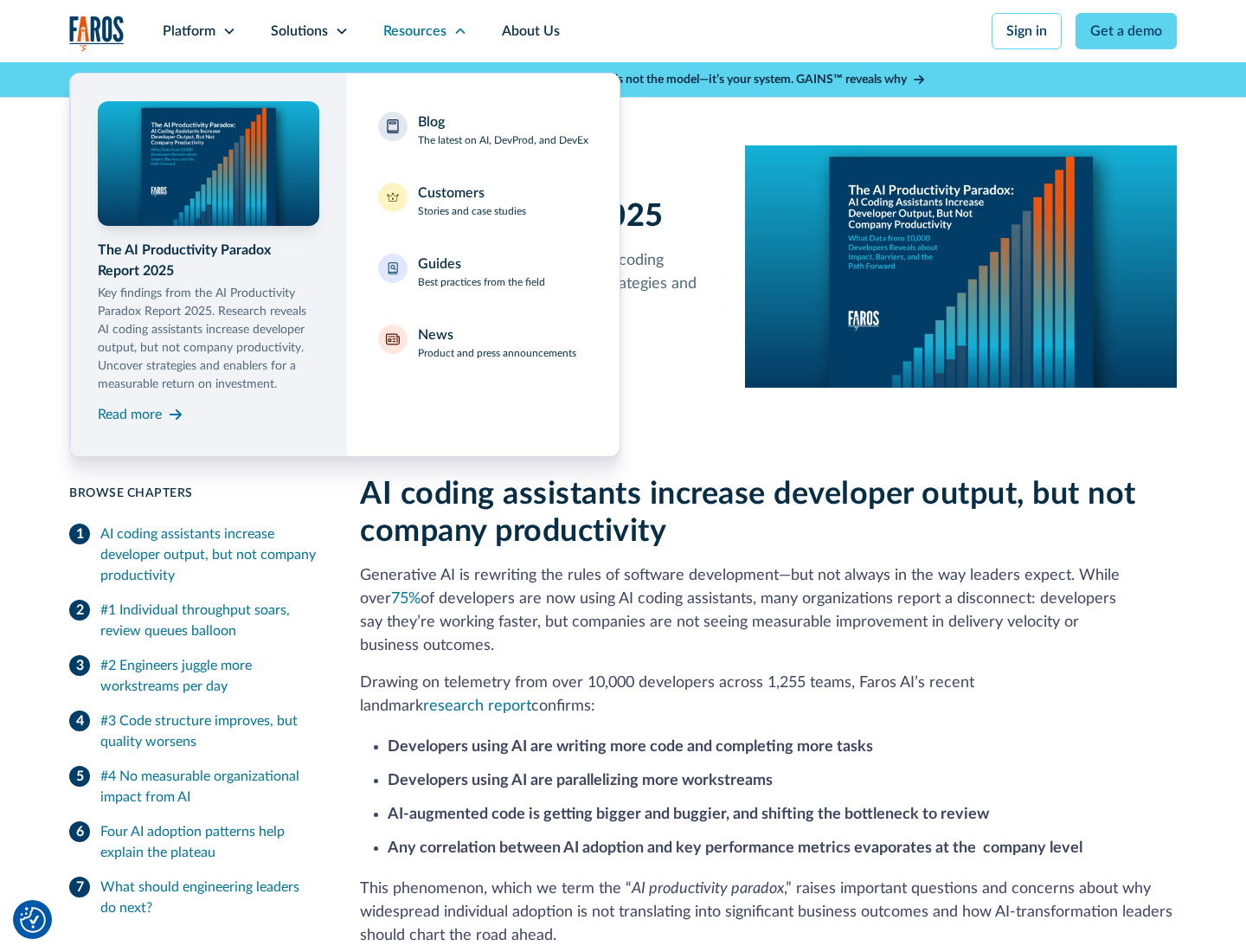
click at [503, 130] on div "Blog The latest on AI, DevProd, and DevEx" at bounding box center [502, 129] width 170 height 37
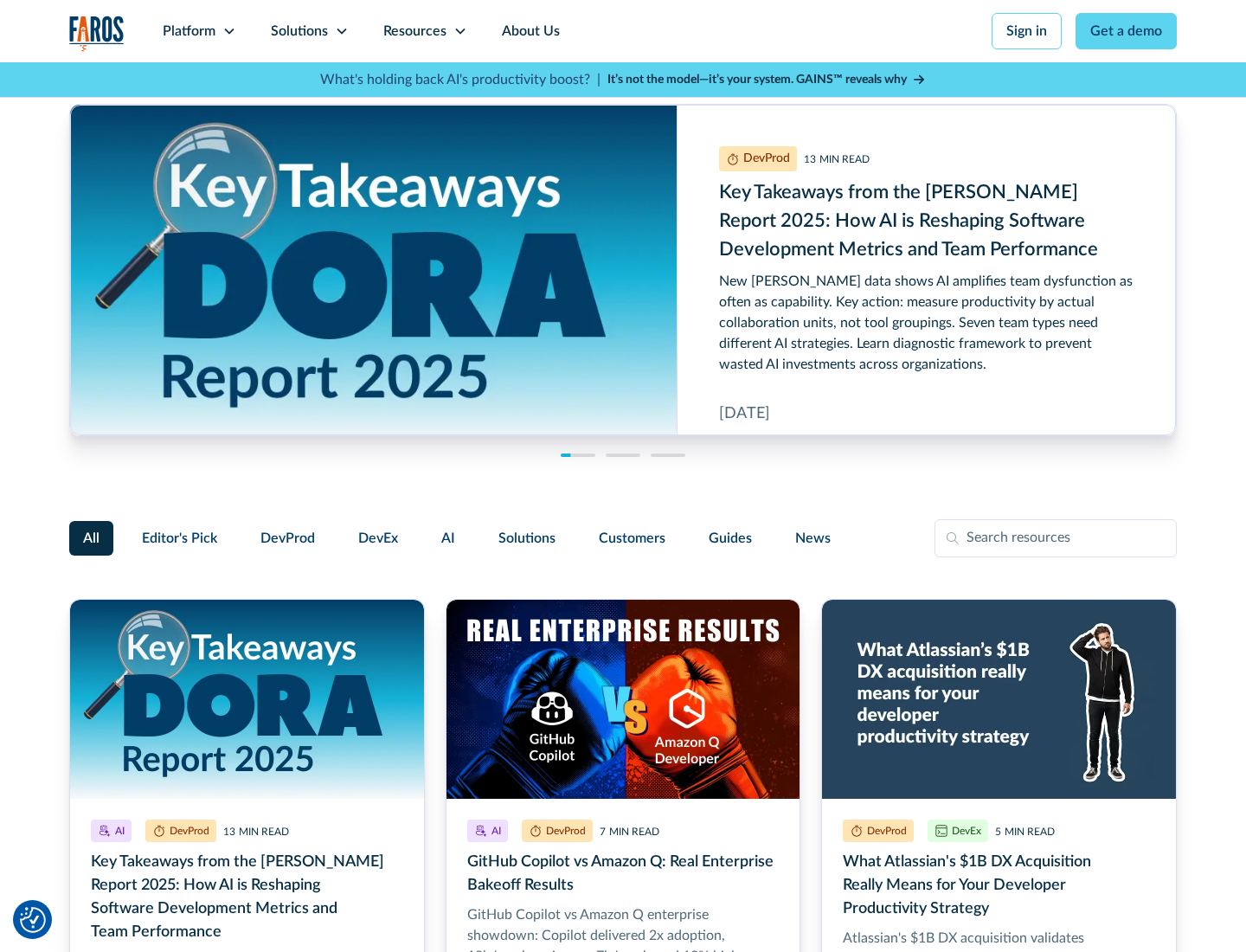
click at [1127, 31] on link "Get a demo" at bounding box center [1127, 31] width 102 height 37
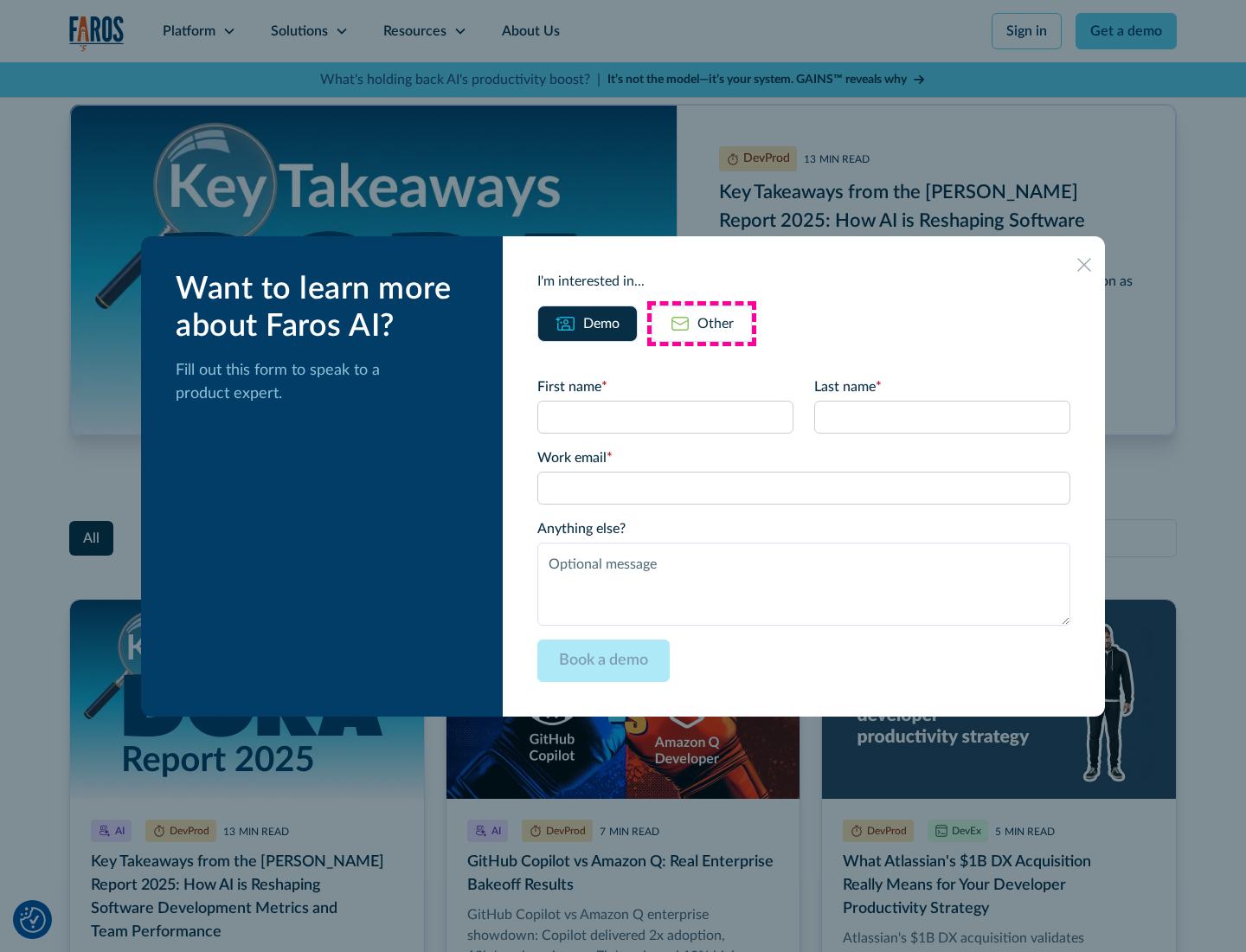
click at [702, 322] on div "Other" at bounding box center [715, 323] width 37 height 20
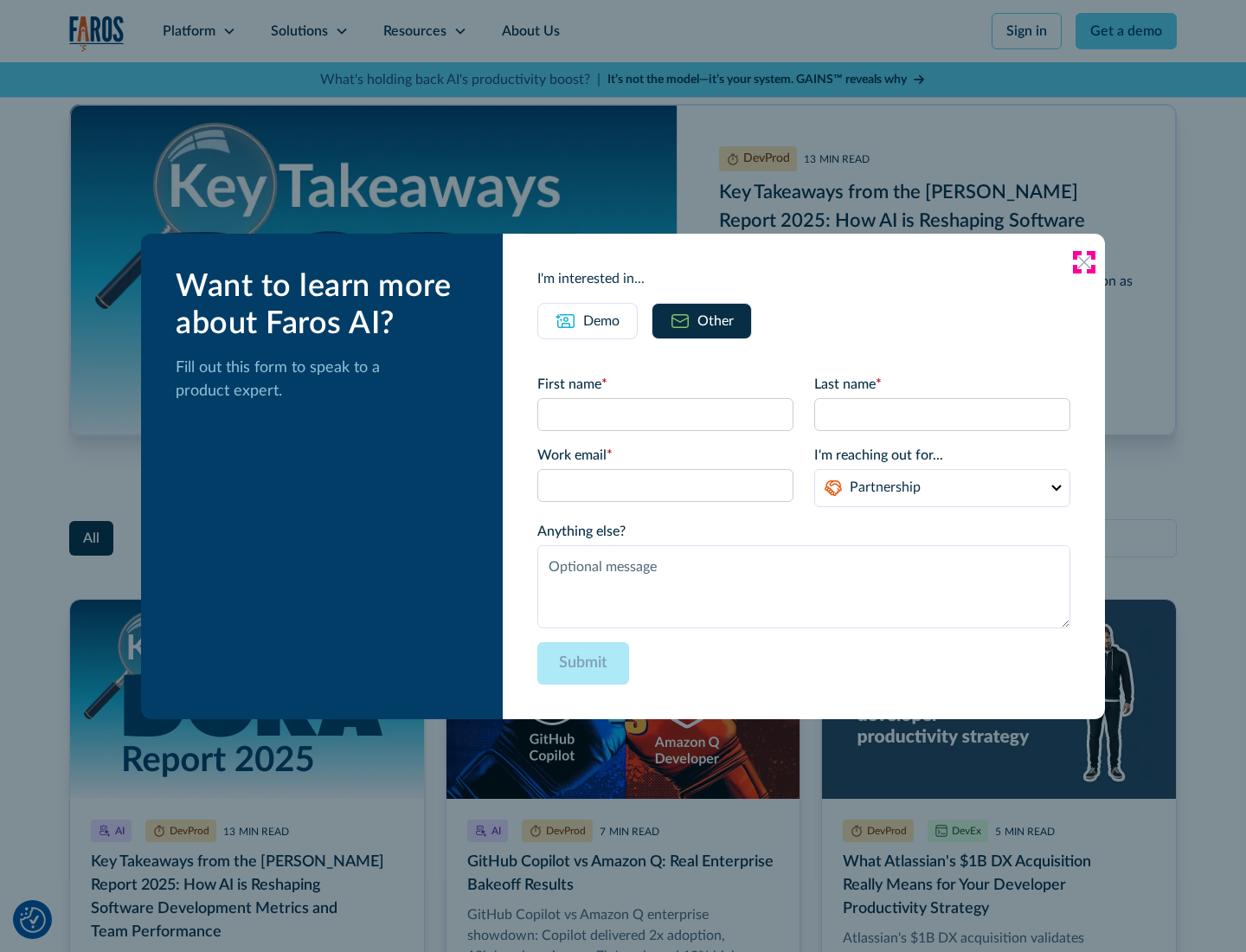
click at [1085, 261] on icon at bounding box center [1085, 263] width 14 height 14
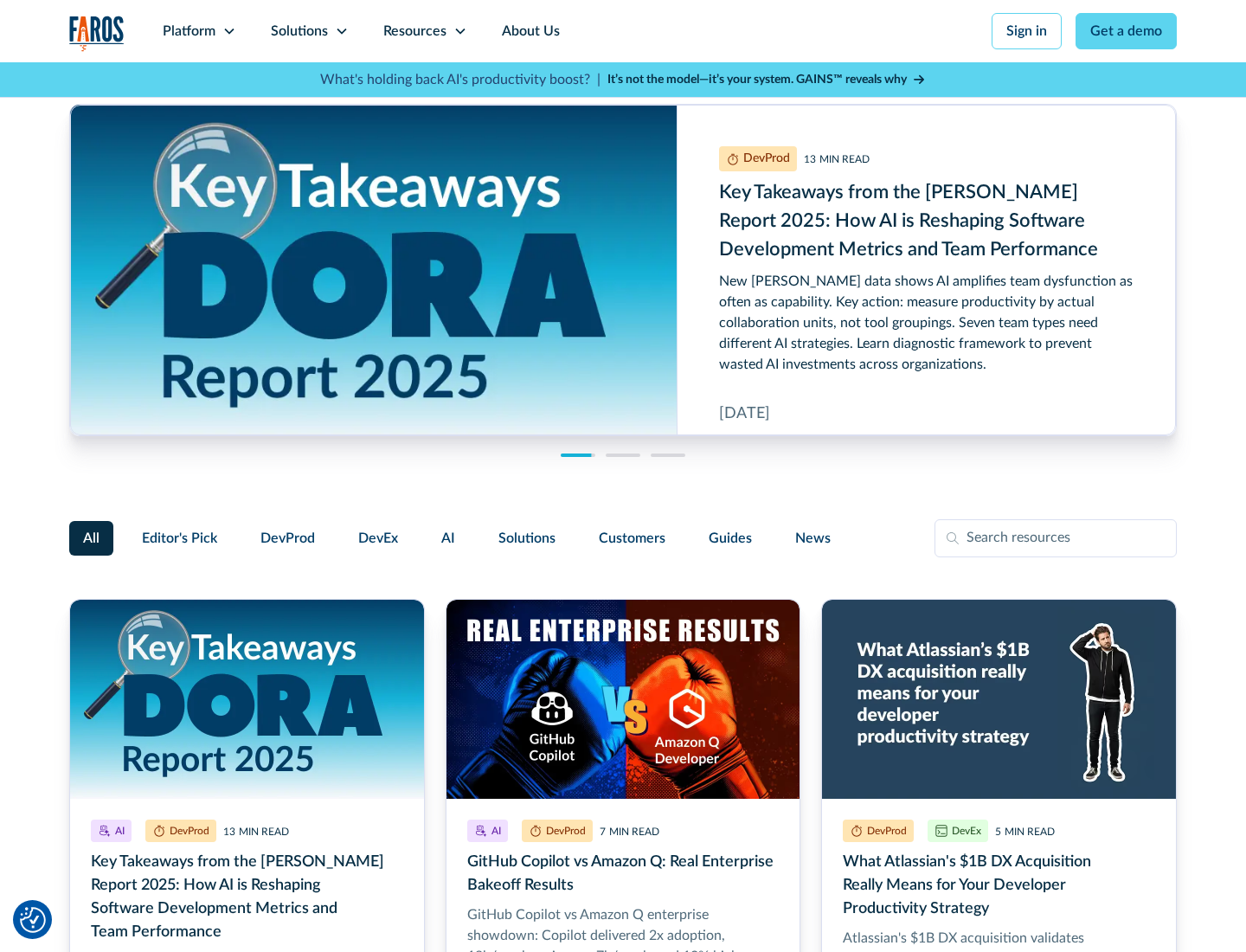
click at [529, 31] on link "About Us" at bounding box center [531, 31] width 93 height 62
